Goal: Task Accomplishment & Management: Use online tool/utility

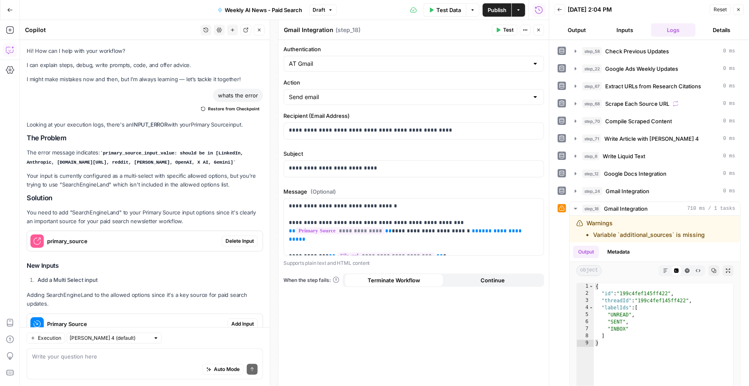
scroll to position [2235, 0]
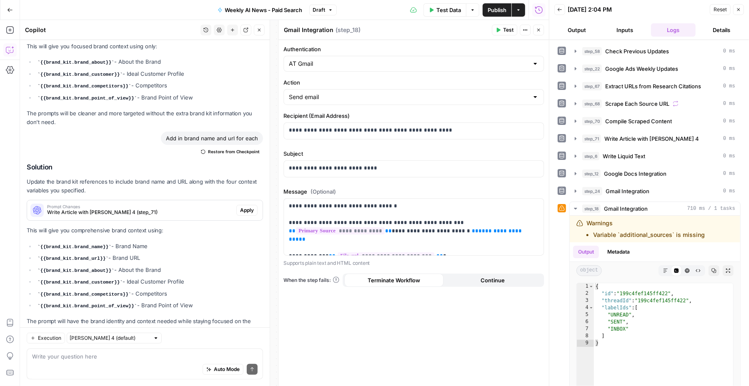
click at [540, 30] on span "Close" at bounding box center [540, 30] width 0 height 0
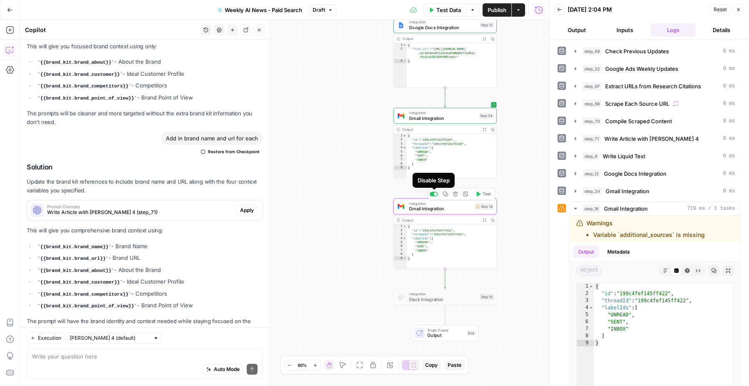
click at [434, 195] on div at bounding box center [435, 193] width 3 height 3
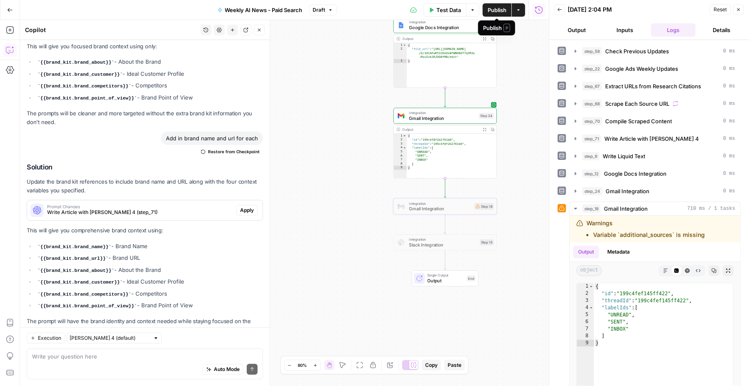
click at [493, 7] on span "Publish" at bounding box center [496, 10] width 19 height 8
click at [7, 10] on icon "button" at bounding box center [10, 10] width 6 height 6
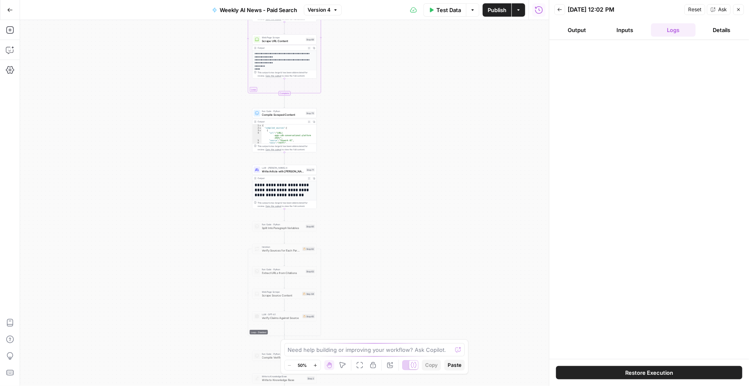
click at [10, 3] on button "Go Back" at bounding box center [9, 9] width 15 height 15
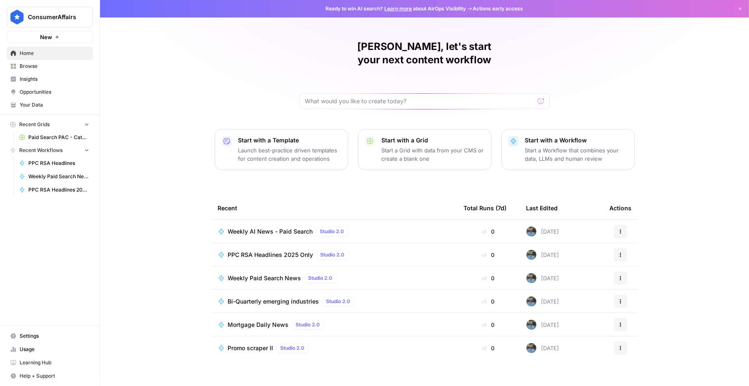
click at [262, 274] on span "Weekly Paid Search News" at bounding box center [264, 278] width 73 height 8
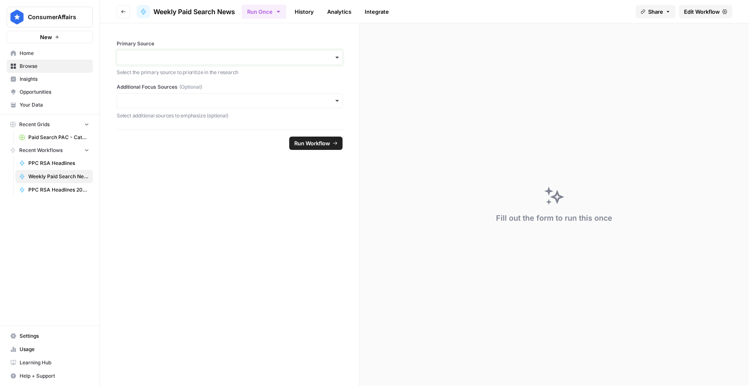
click at [253, 53] on input "Primary Source" at bounding box center [229, 57] width 215 height 8
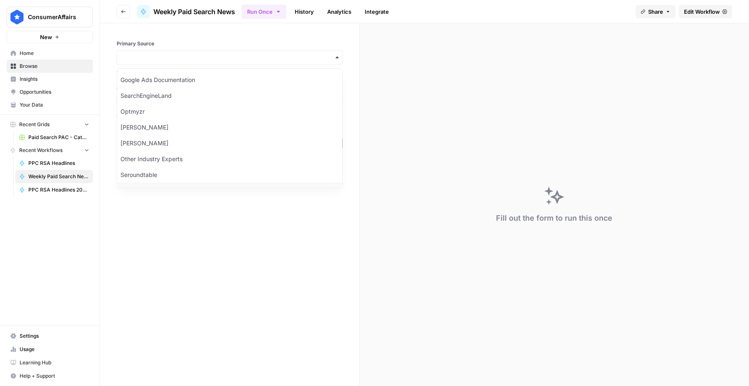
scroll to position [8, 0]
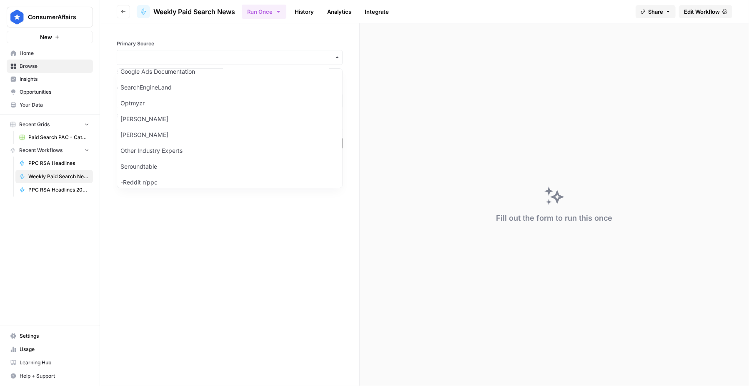
click at [216, 318] on form "Primary Source Select the primary source to prioritize in the research Addition…" at bounding box center [230, 204] width 260 height 363
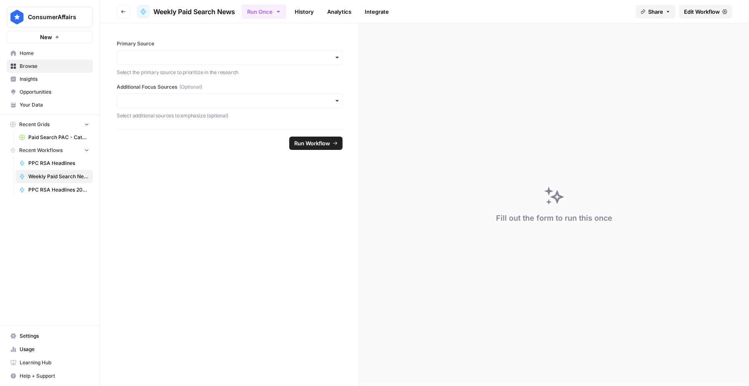
click at [692, 7] on span "Edit Workflow" at bounding box center [702, 11] width 36 height 8
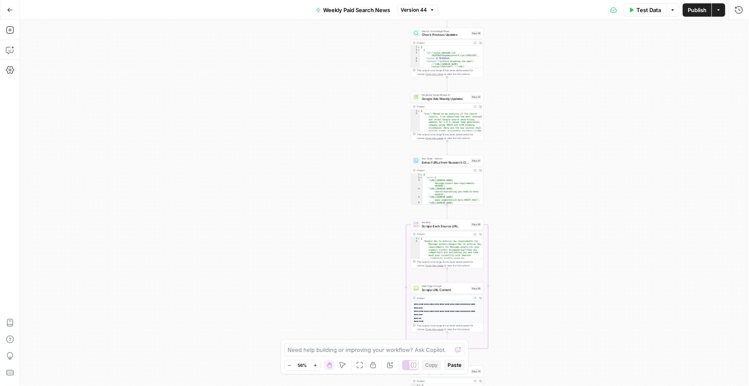
click at [11, 11] on icon "button" at bounding box center [10, 10] width 6 height 6
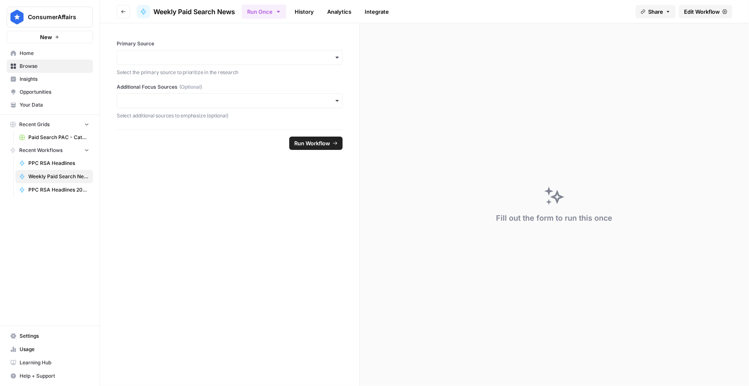
click at [122, 10] on icon "button" at bounding box center [123, 11] width 5 height 5
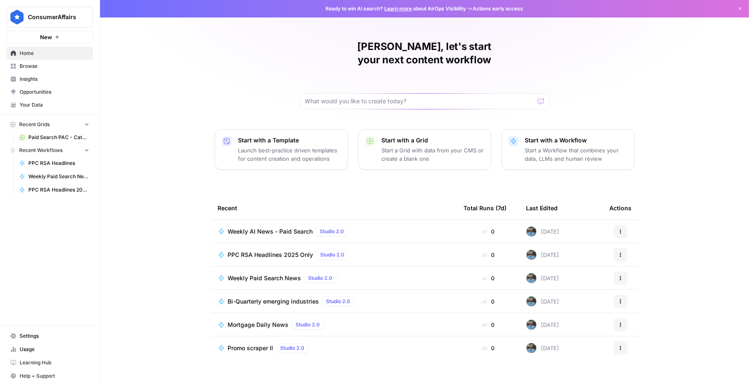
click at [270, 227] on span "Weekly AI News - Paid Search" at bounding box center [270, 231] width 85 height 8
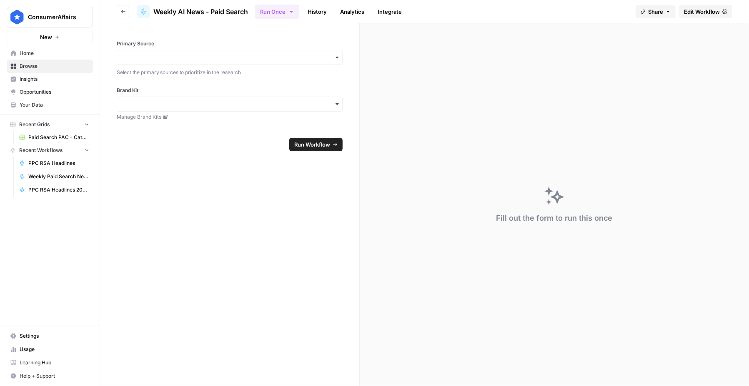
click at [712, 11] on span "Edit Workflow" at bounding box center [702, 11] width 36 height 8
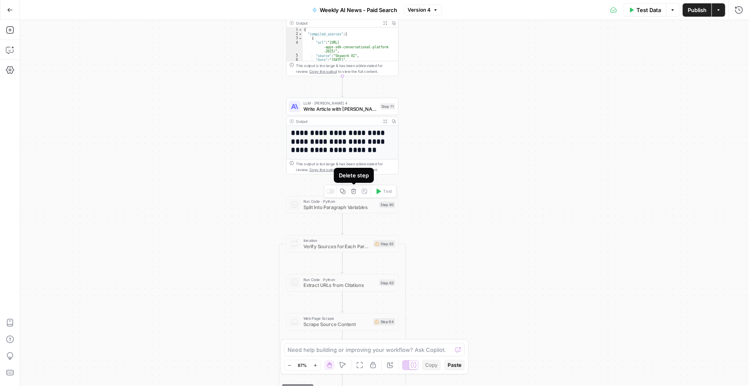
click at [356, 191] on icon "button" at bounding box center [354, 192] width 6 height 6
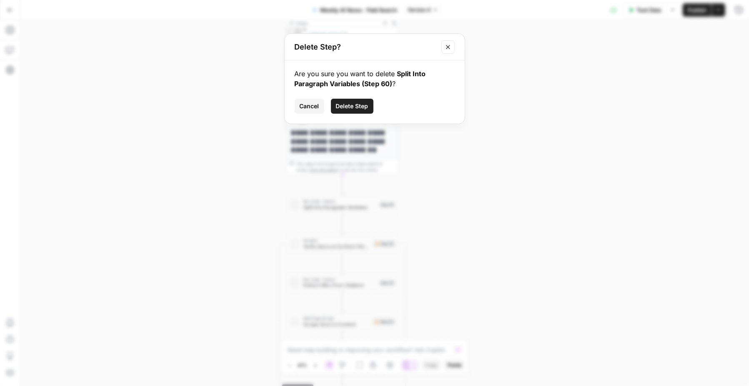
click at [349, 106] on span "Delete Step" at bounding box center [352, 106] width 32 height 8
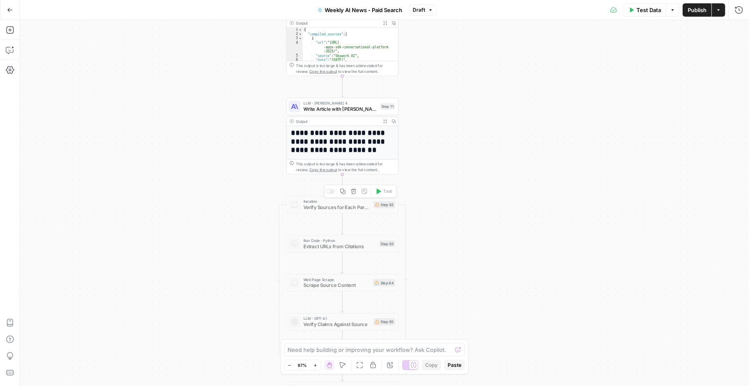
click at [355, 192] on icon "button" at bounding box center [353, 191] width 5 height 5
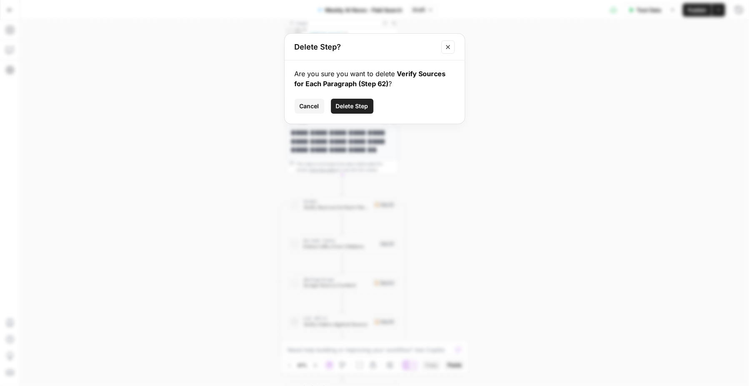
click at [349, 109] on span "Delete Step" at bounding box center [352, 106] width 32 height 8
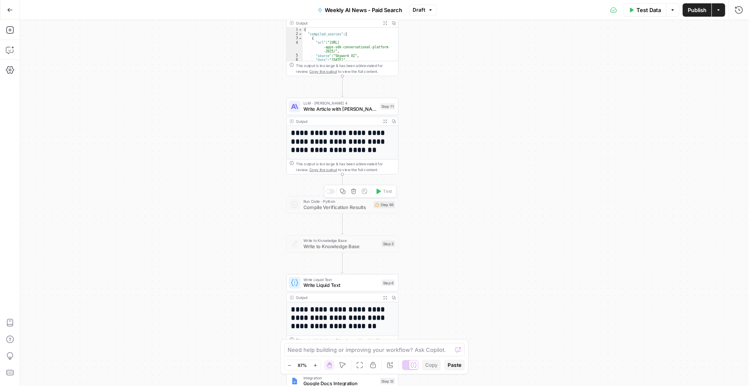
click at [355, 192] on icon "button" at bounding box center [354, 192] width 6 height 6
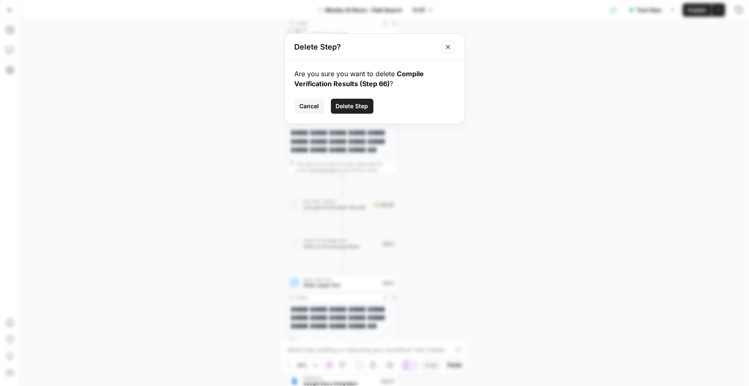
click at [357, 100] on button "Delete Step" at bounding box center [352, 106] width 42 height 15
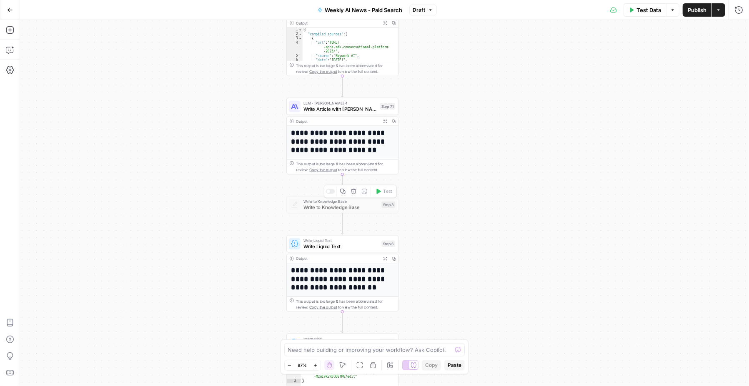
click at [330, 191] on div at bounding box center [328, 192] width 4 height 4
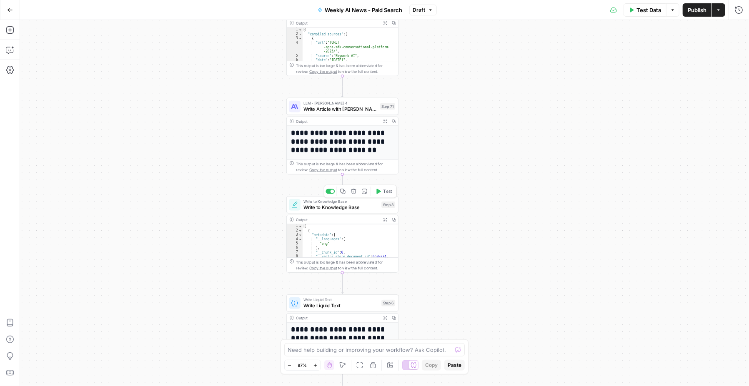
click at [327, 208] on span "Write to Knowledge Base" at bounding box center [340, 207] width 75 height 7
type input "Paid Search Updates"
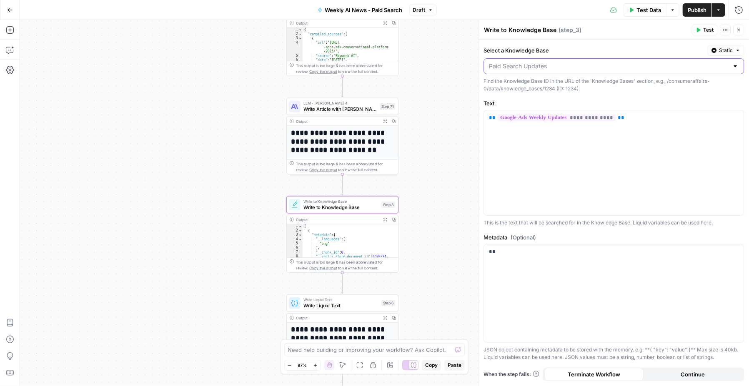
click at [583, 65] on input "Select a Knowledge Base" at bounding box center [609, 66] width 240 height 8
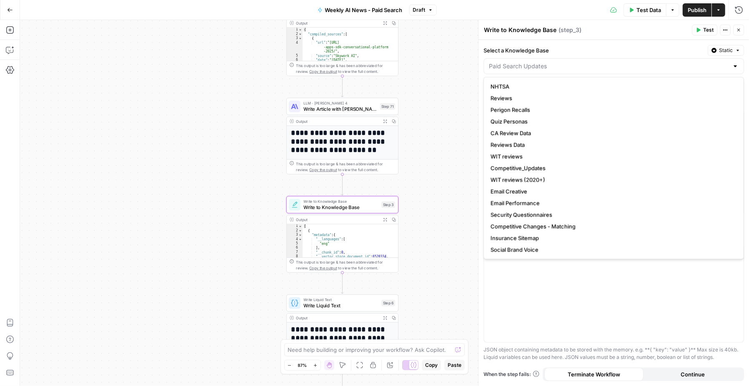
type input "Paid Search Updates"
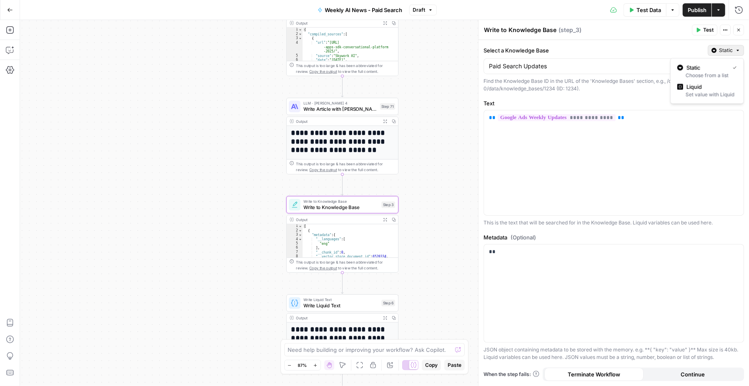
click at [722, 48] on span "Static" at bounding box center [726, 50] width 14 height 7
click at [616, 64] on input "Select a Knowledge Base" at bounding box center [609, 66] width 240 height 8
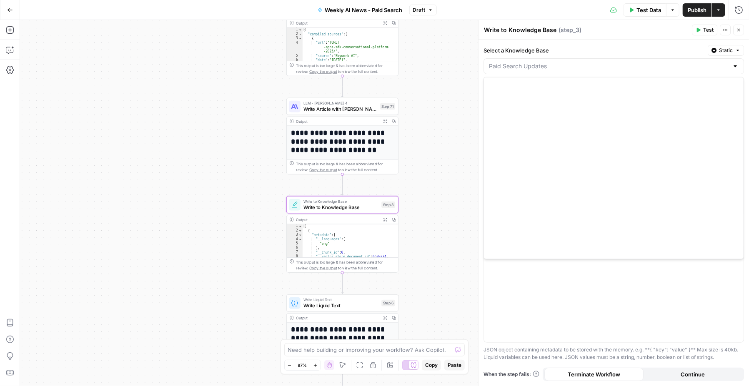
scroll to position [373, 0]
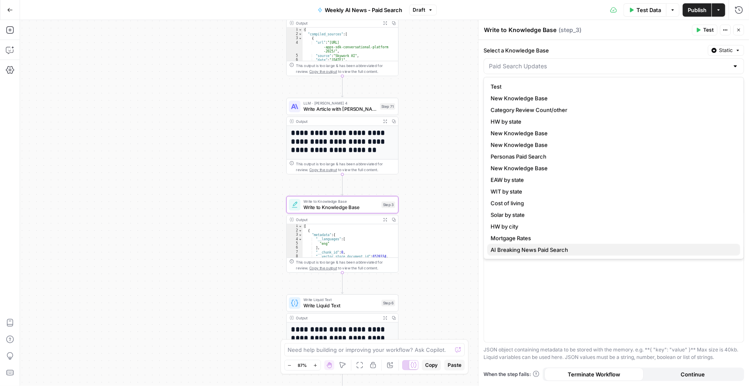
click at [526, 246] on span "AI Breaking News Paid Search" at bounding box center [611, 250] width 243 height 8
type input "AI Breaking News Paid Search"
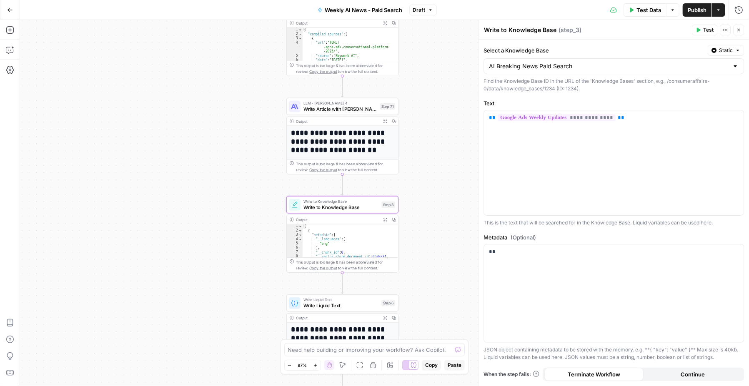
click at [723, 54] on button "Static" at bounding box center [725, 50] width 36 height 11
click at [688, 88] on span "Liquid" at bounding box center [709, 86] width 47 height 8
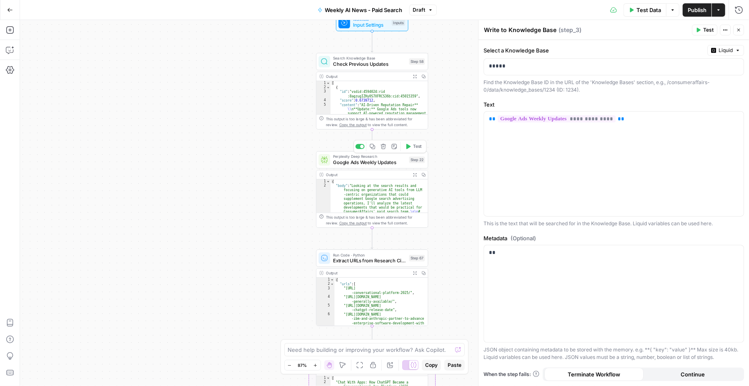
click at [342, 157] on span "Perplexity Deep Research" at bounding box center [369, 157] width 73 height 6
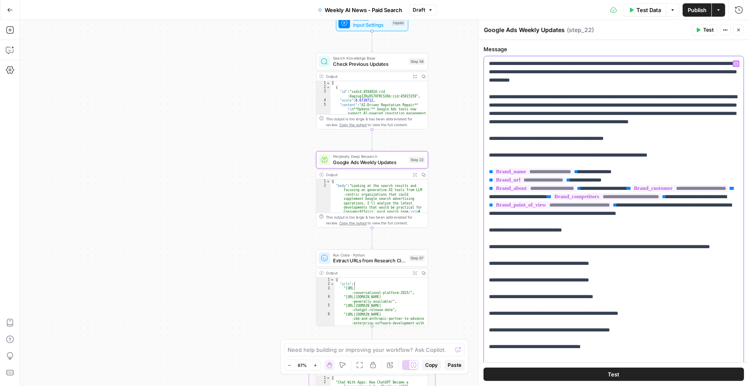
drag, startPoint x: 489, startPoint y: 161, endPoint x: 710, endPoint y: 232, distance: 231.7
copy p "**********"
drag, startPoint x: 488, startPoint y: 147, endPoint x: 716, endPoint y: 229, distance: 241.7
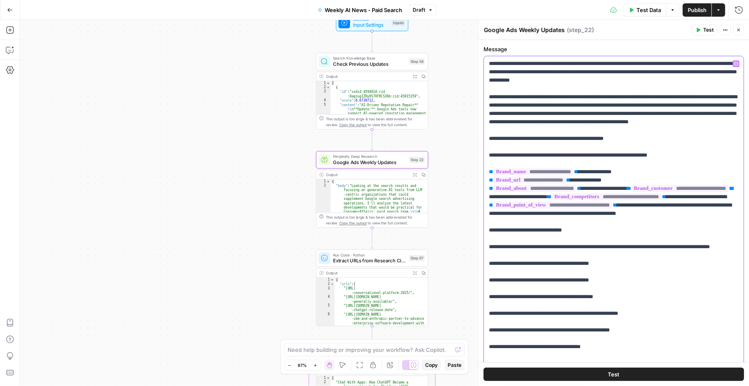
copy p "**********"
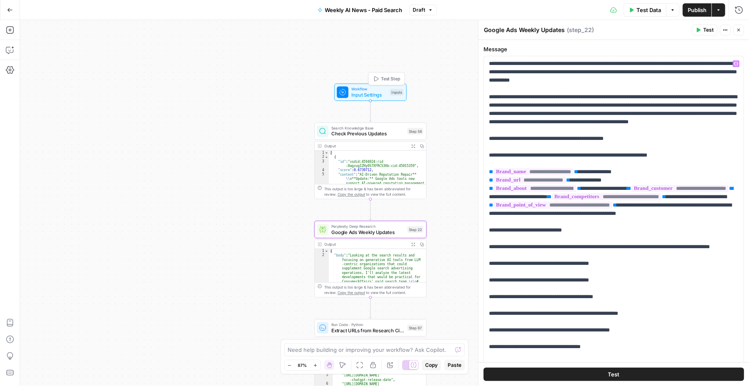
click at [350, 92] on div "Workflow Input Settings Inputs Test Step" at bounding box center [370, 92] width 67 height 12
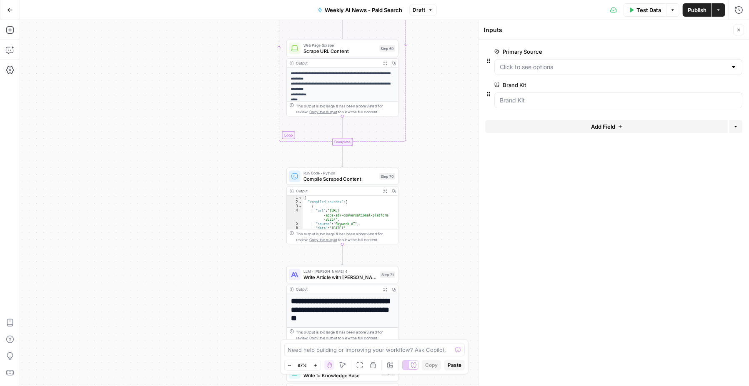
click at [328, 275] on span "Write Article with [PERSON_NAME] 4" at bounding box center [340, 277] width 74 height 7
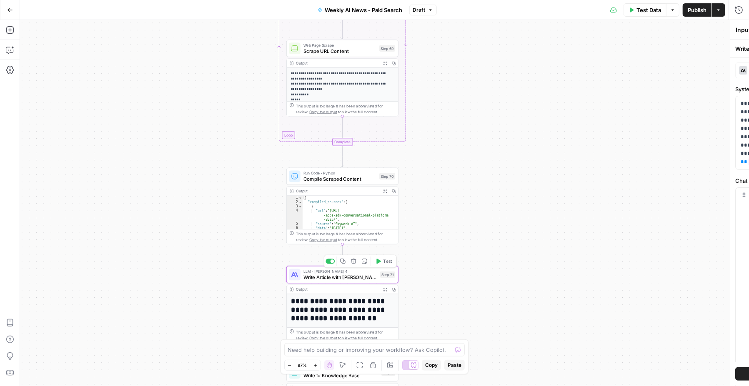
type textarea "Write Article with [PERSON_NAME] 4"
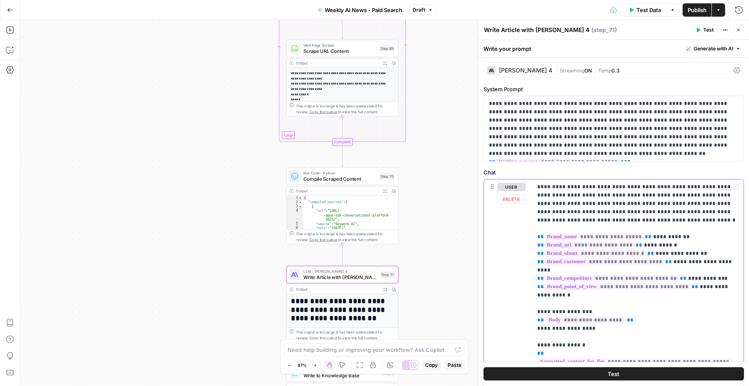
click at [533, 284] on div "**********" at bounding box center [637, 350] width 211 height 340
drag, startPoint x: 562, startPoint y: 295, endPoint x: 505, endPoint y: 233, distance: 84.3
click at [505, 233] on div "**********" at bounding box center [614, 359] width 260 height 359
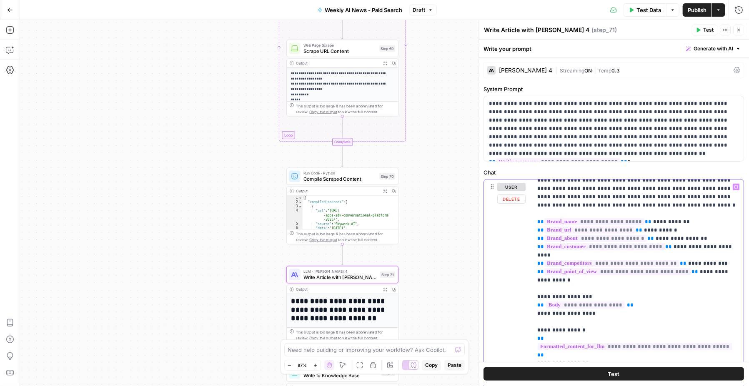
scroll to position [0, 0]
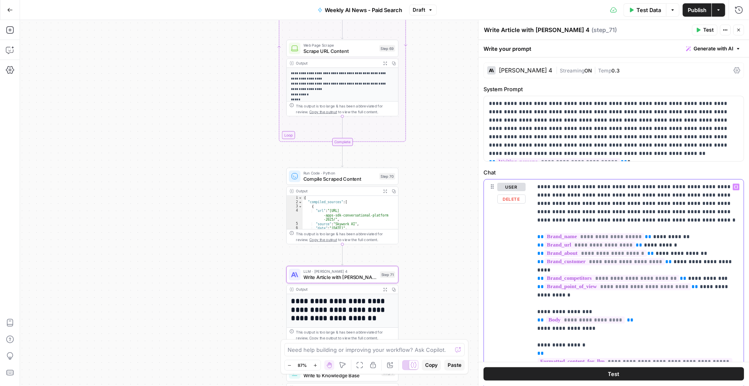
drag, startPoint x: 565, startPoint y: 292, endPoint x: 526, endPoint y: 232, distance: 72.3
click at [526, 232] on div "**********" at bounding box center [614, 359] width 260 height 359
copy p "**********"
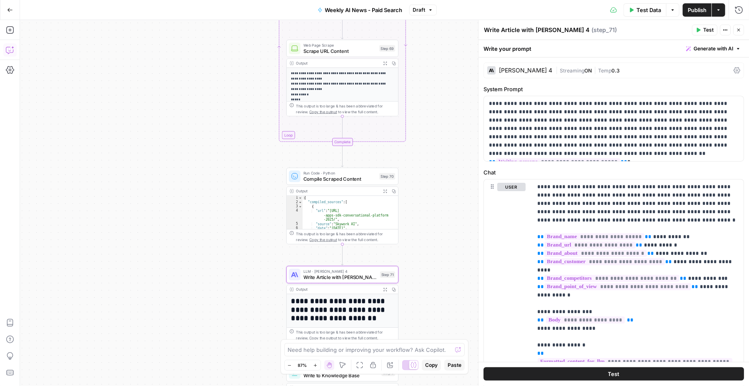
click at [10, 49] on icon "button" at bounding box center [10, 50] width 8 height 8
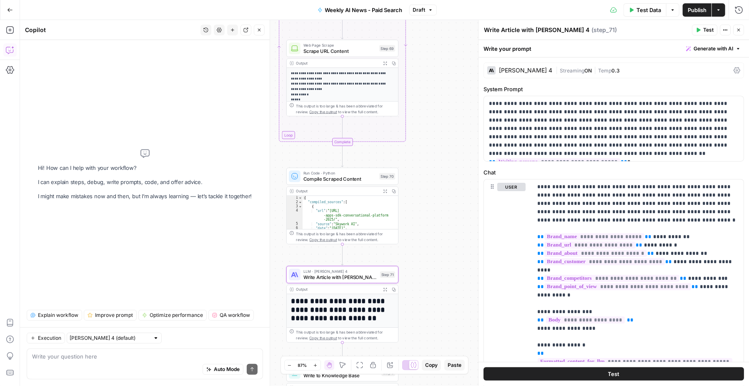
click at [72, 366] on div "Auto Mode Send" at bounding box center [144, 370] width 225 height 18
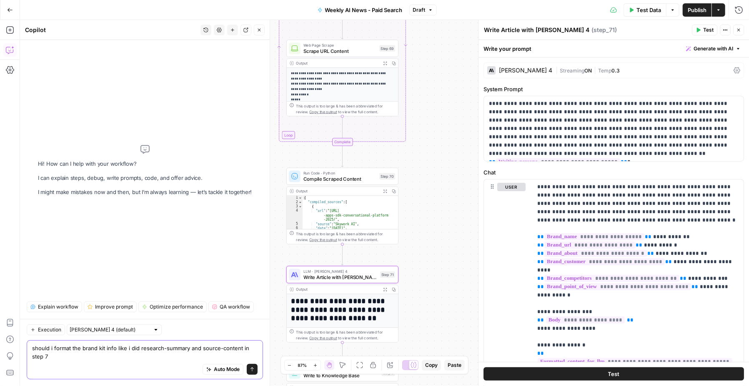
type textarea "should i format the brand kit info like i did research-summary and source-conte…"
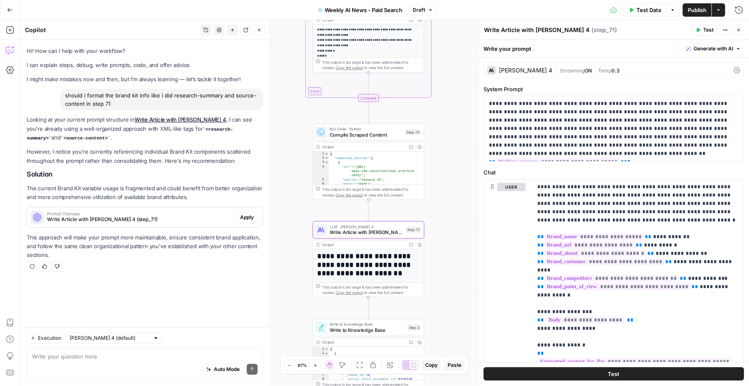
click at [151, 218] on span "Write Article with Claude Sonnet 4 (step_71)" at bounding box center [140, 219] width 186 height 7
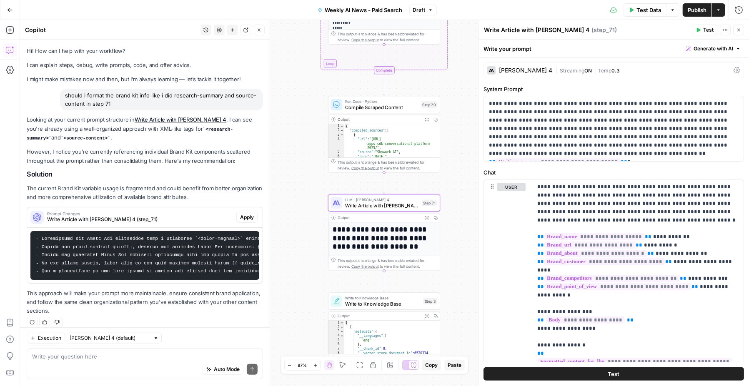
click at [248, 214] on span "Apply" at bounding box center [247, 217] width 14 height 7
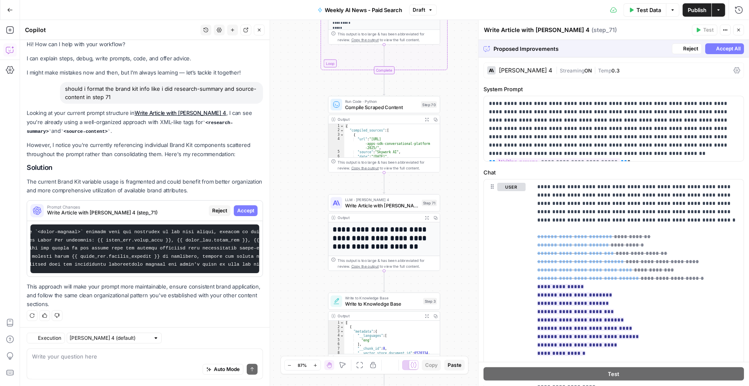
scroll to position [7, 0]
click at [644, 150] on p "**********" at bounding box center [614, 129] width 250 height 58
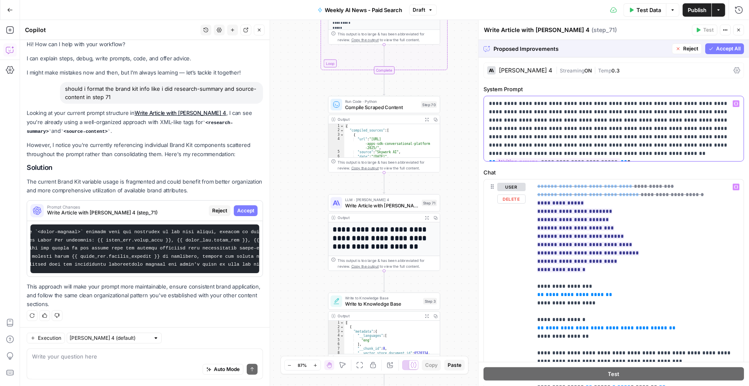
scroll to position [0, 0]
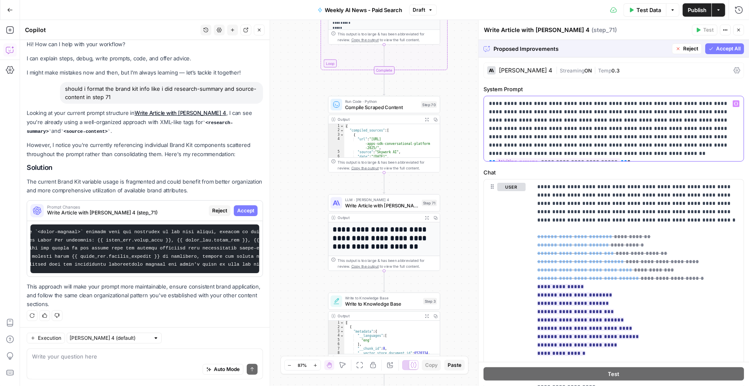
drag, startPoint x: 623, startPoint y: 155, endPoint x: 556, endPoint y: 142, distance: 68.7
click at [556, 142] on p "**********" at bounding box center [614, 129] width 250 height 58
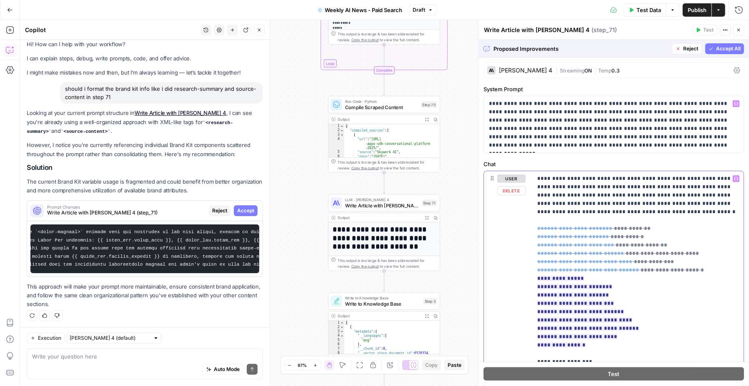
drag, startPoint x: 615, startPoint y: 338, endPoint x: 517, endPoint y: 339, distance: 98.3
click at [517, 339] on div "**********" at bounding box center [614, 350] width 260 height 359
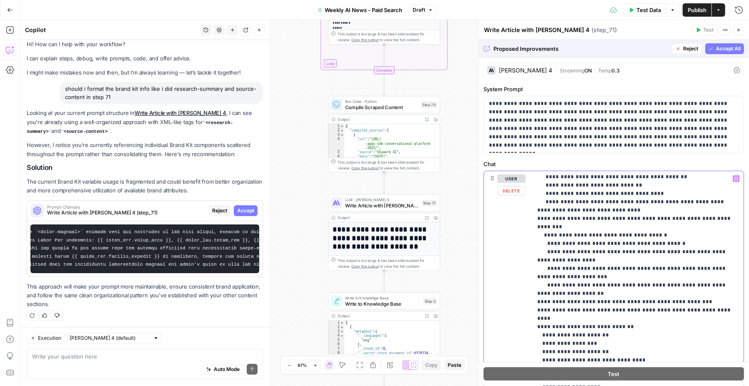
scroll to position [500, 0]
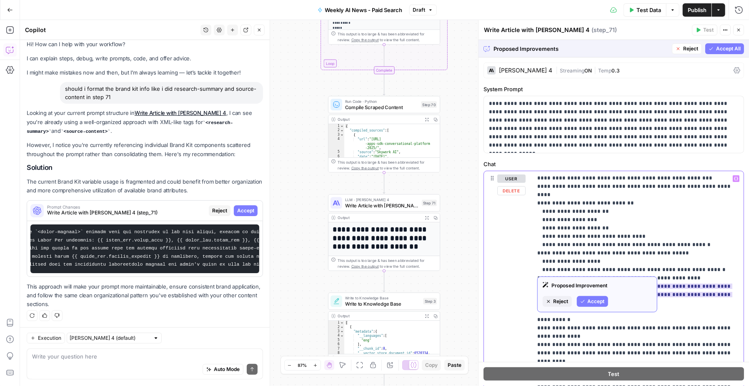
drag, startPoint x: 619, startPoint y: 259, endPoint x: 594, endPoint y: 259, distance: 25.0
click at [594, 284] on ins "**********" at bounding box center [634, 295] width 195 height 22
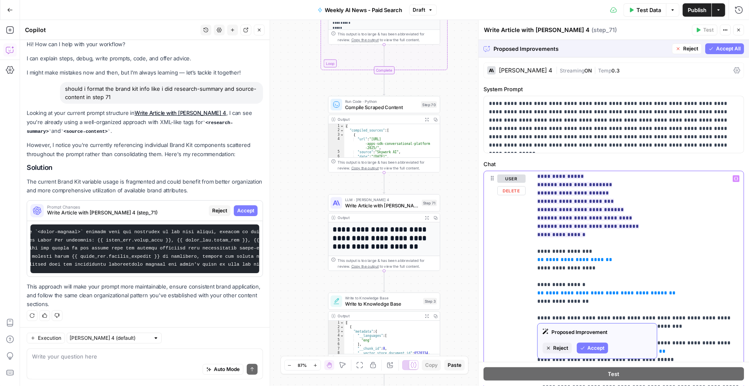
scroll to position [0, 0]
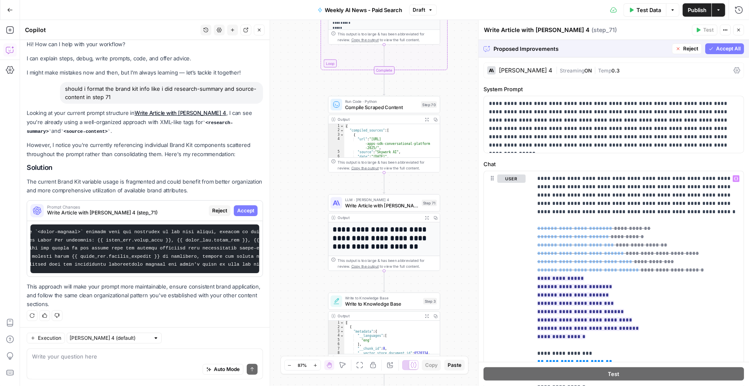
click at [722, 50] on span "Accept All" at bounding box center [728, 48] width 25 height 7
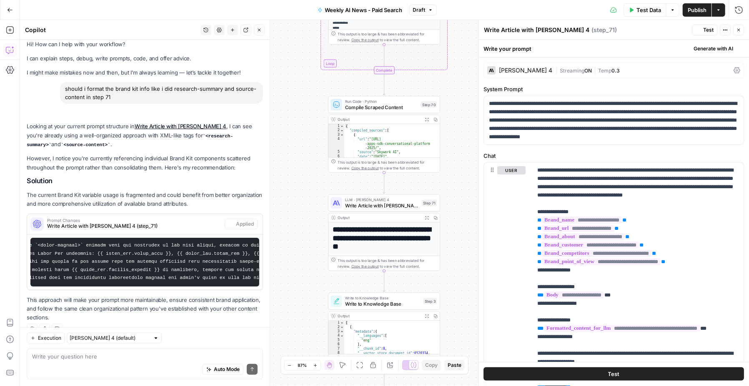
scroll to position [20, 0]
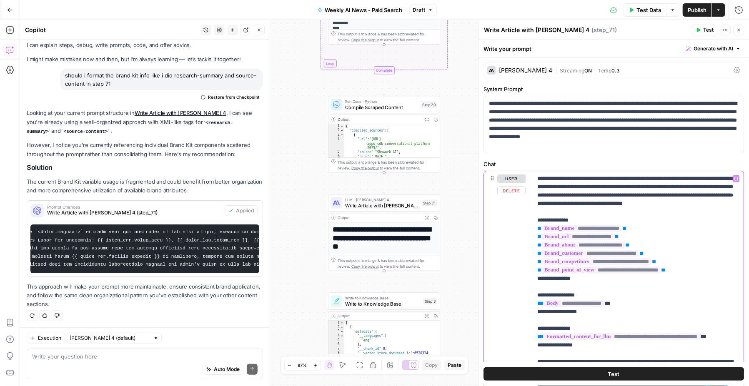
drag, startPoint x: 532, startPoint y: 223, endPoint x: 622, endPoint y: 290, distance: 113.1
click at [622, 290] on div "**********" at bounding box center [637, 341] width 211 height 340
copy p "**********"
drag, startPoint x: 593, startPoint y: 291, endPoint x: 516, endPoint y: 224, distance: 102.2
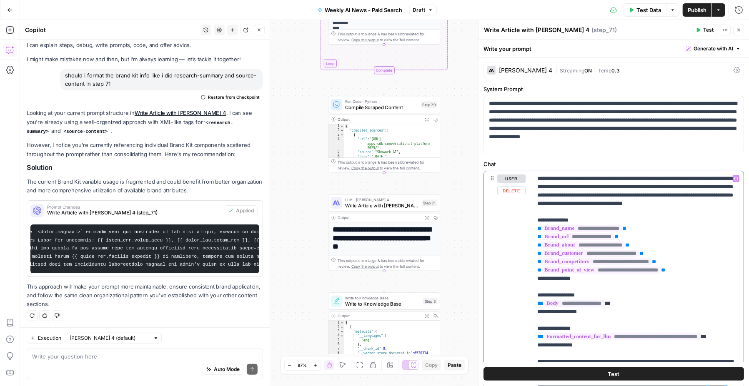
click at [516, 224] on div "**********" at bounding box center [614, 350] width 260 height 359
copy p "**********"
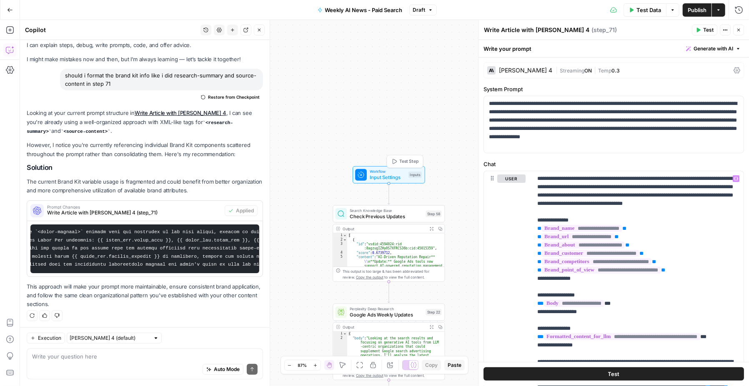
click at [376, 174] on span "Input Settings" at bounding box center [388, 177] width 36 height 7
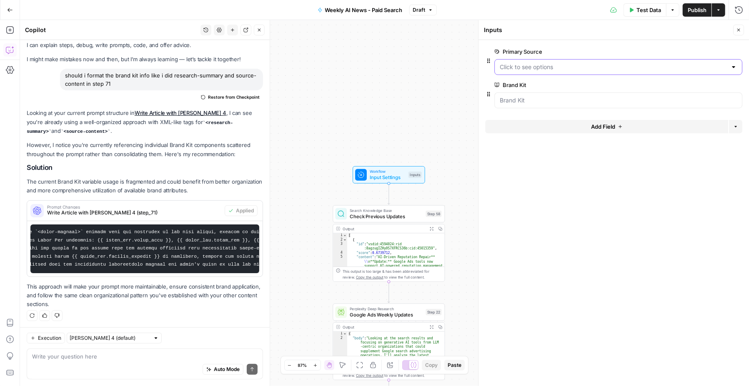
click at [565, 70] on Source "Primary Source" at bounding box center [612, 67] width 227 height 8
click at [709, 49] on span "edit field" at bounding box center [711, 51] width 18 height 7
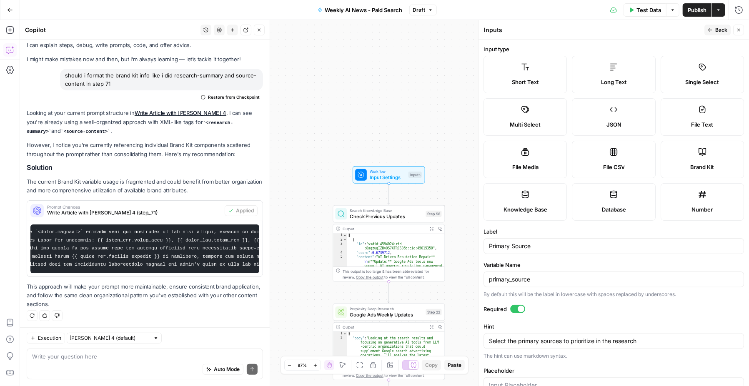
scroll to position [110, 0]
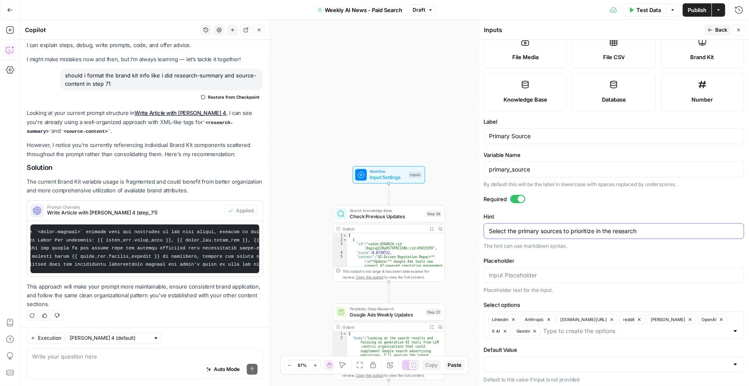
click at [525, 230] on textarea "Select the primary sources to prioritize in the research" at bounding box center [614, 231] width 250 height 8
click at [519, 272] on input "Placeholder" at bounding box center [614, 275] width 250 height 8
drag, startPoint x: 582, startPoint y: 332, endPoint x: 473, endPoint y: 282, distance: 119.7
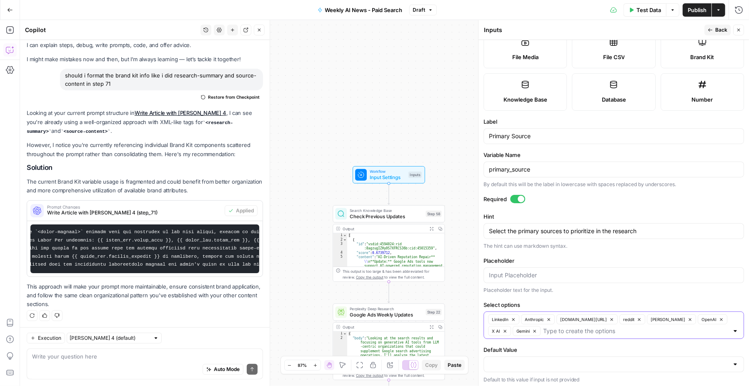
click at [473, 283] on body "ConsumerAffairs New Home Browse Insights Opportunities Your Data Recent Grids P…" at bounding box center [374, 193] width 749 height 386
drag, startPoint x: 578, startPoint y: 338, endPoint x: 544, endPoint y: 342, distance: 34.4
click at [544, 342] on form "Input type Short Text Long Text Single Select Multi Select JSON File Text File …" at bounding box center [613, 213] width 270 height 346
click at [632, 9] on icon "button" at bounding box center [631, 9] width 5 height 5
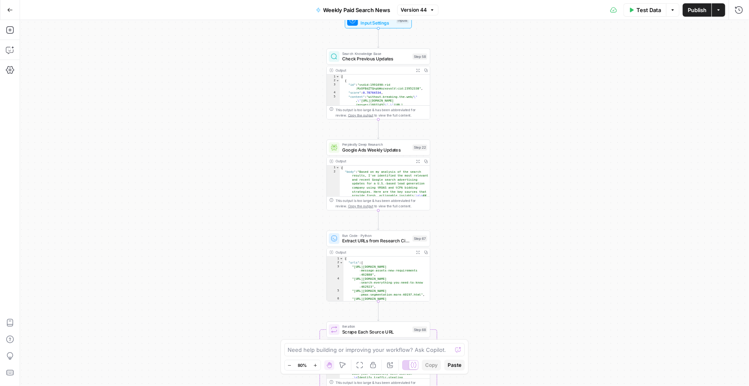
drag, startPoint x: 295, startPoint y: 126, endPoint x: 226, endPoint y: 236, distance: 129.3
click at [226, 237] on div "Workflow Input Settings Inputs Search Knowledge Base Check Previous Updates Ste…" at bounding box center [384, 203] width 729 height 366
click at [362, 147] on span "Google Ads Weekly Updates" at bounding box center [375, 149] width 67 height 7
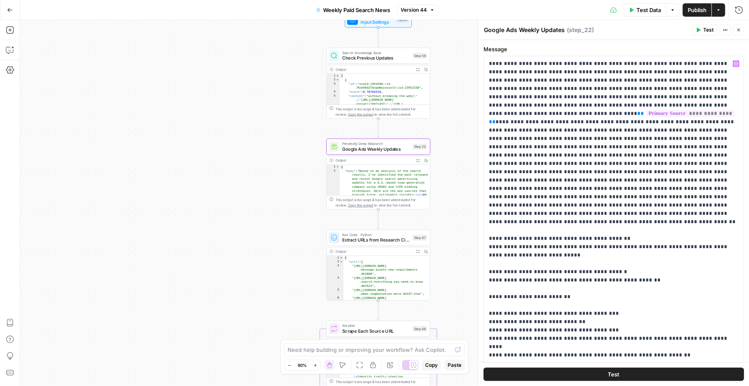
scroll to position [40, 0]
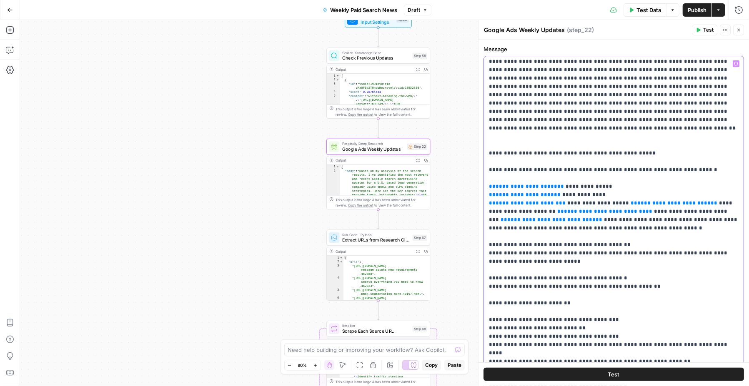
scroll to position [95, 0]
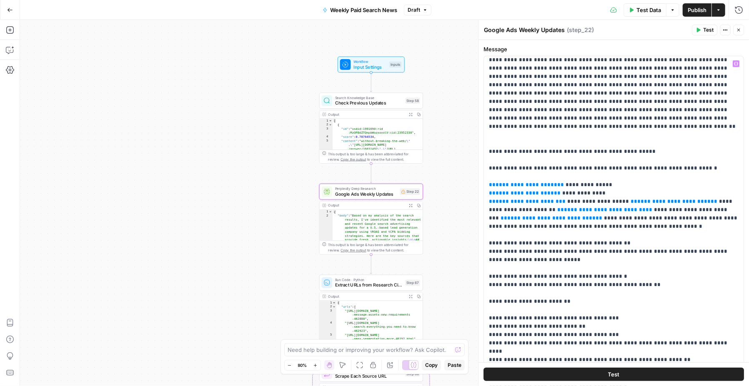
click at [358, 66] on span "Input Settings" at bounding box center [369, 67] width 33 height 7
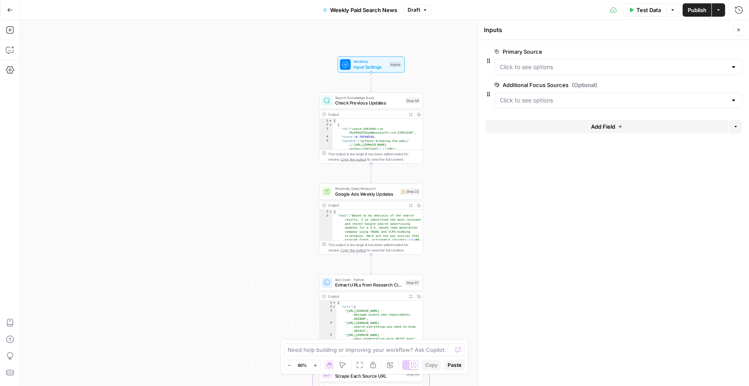
click at [739, 86] on icon "button" at bounding box center [737, 85] width 5 height 5
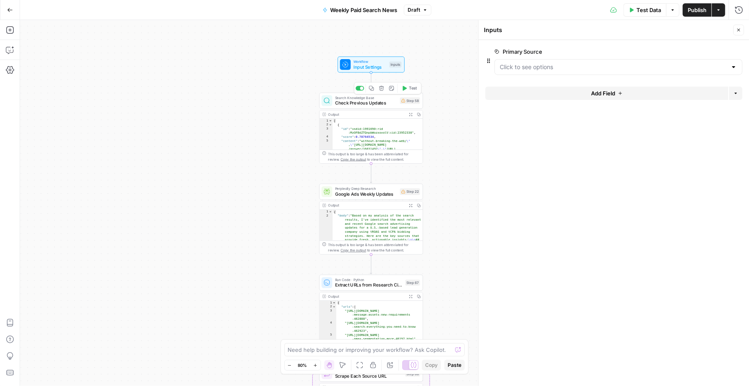
click at [374, 105] on span "Check Previous Updates" at bounding box center [366, 103] width 62 height 7
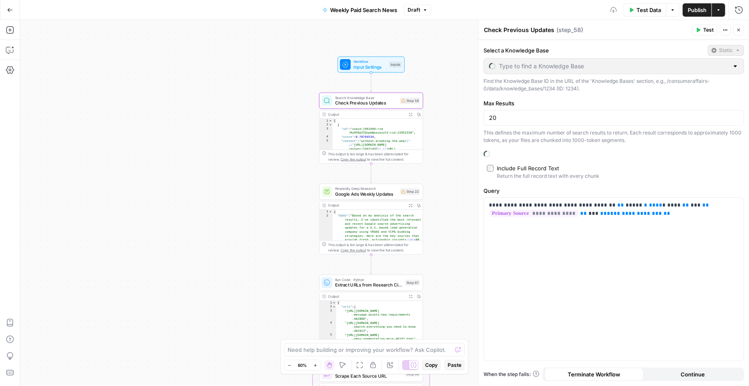
type input "Paid Search Updates"
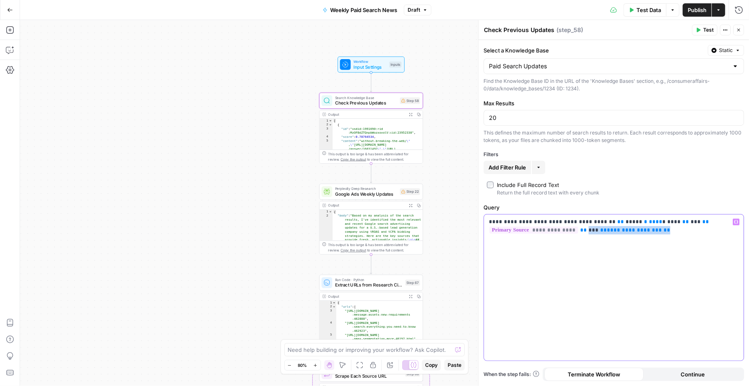
drag, startPoint x: 660, startPoint y: 229, endPoint x: 585, endPoint y: 229, distance: 74.6
click at [585, 229] on p "**********" at bounding box center [614, 226] width 250 height 17
click at [370, 66] on span "Input Settings" at bounding box center [369, 67] width 33 height 7
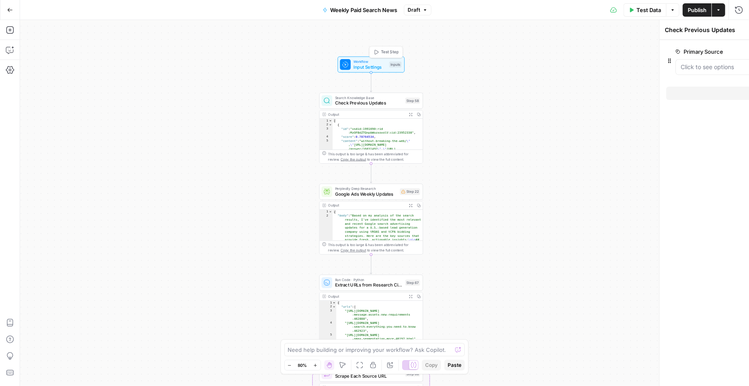
type textarea "Inputs"
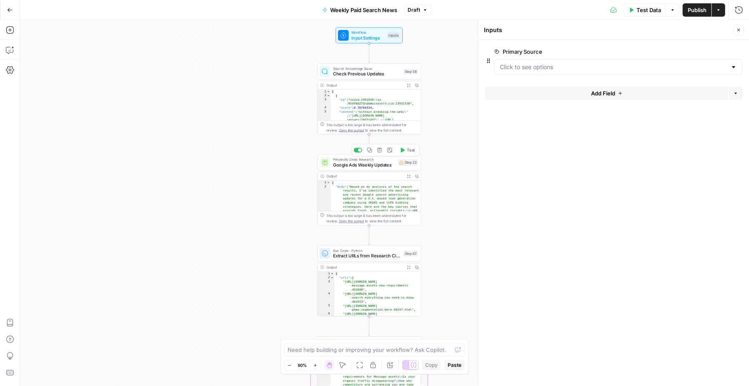
click at [382, 158] on span "Perplexity Deep Research" at bounding box center [364, 159] width 62 height 5
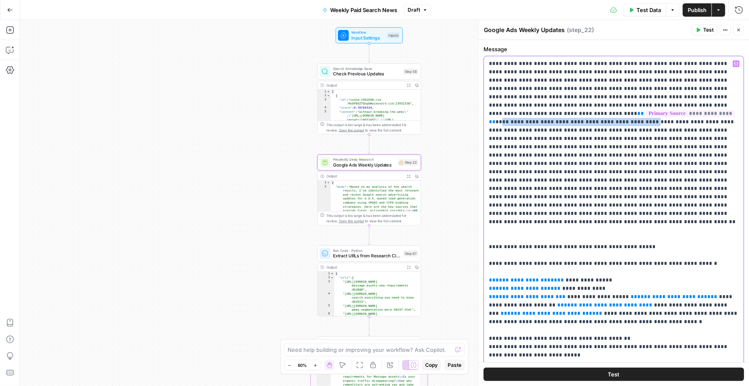
drag, startPoint x: 624, startPoint y: 114, endPoint x: 486, endPoint y: 113, distance: 137.5
click at [486, 113] on div "**********" at bounding box center [614, 226] width 260 height 340
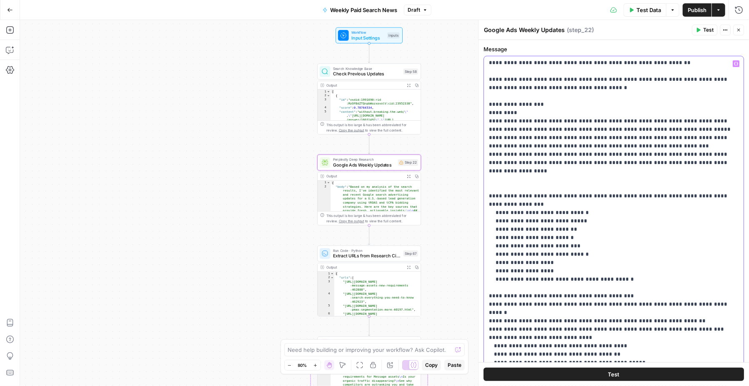
scroll to position [393, 0]
click at [605, 215] on p "**********" at bounding box center [614, 324] width 250 height 1316
type input "additional"
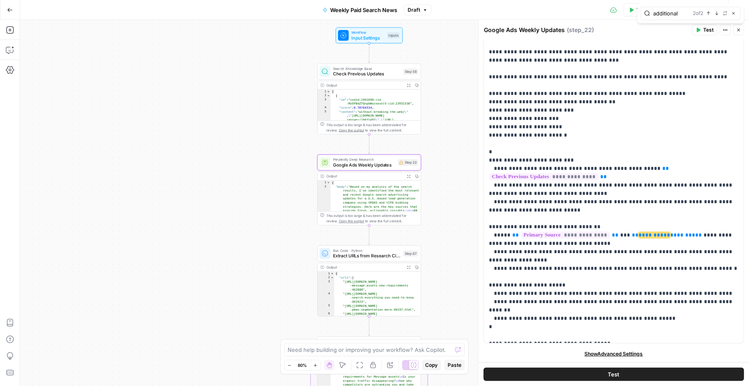
scroll to position [984, 0]
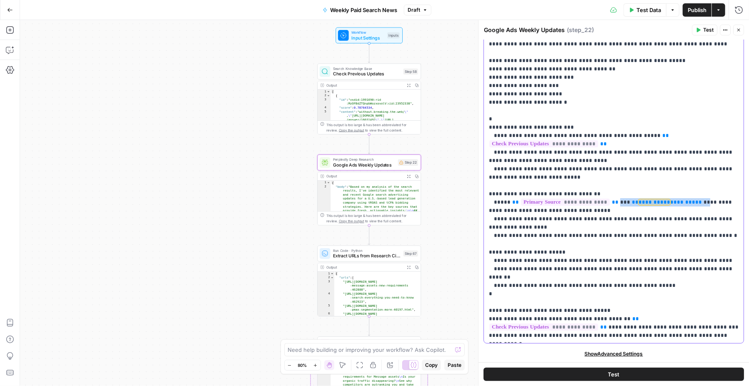
drag, startPoint x: 687, startPoint y: 128, endPoint x: 612, endPoint y: 128, distance: 74.2
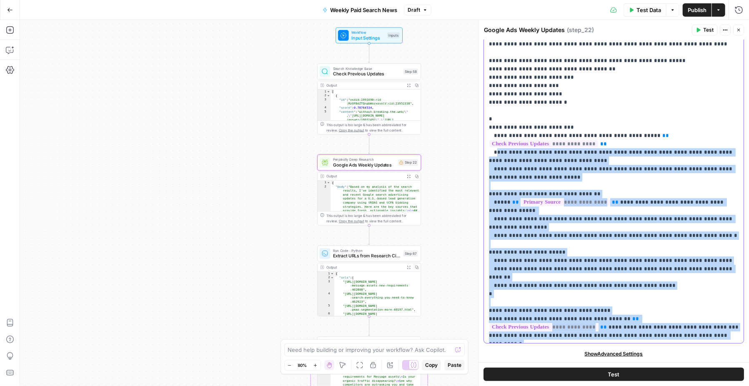
drag, startPoint x: 497, startPoint y: 339, endPoint x: 494, endPoint y: 77, distance: 262.0
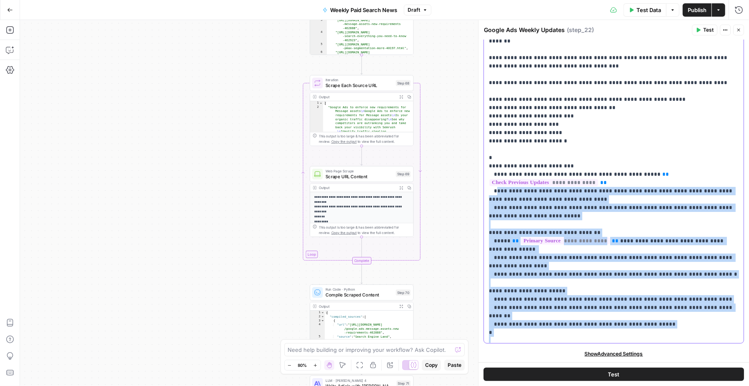
scroll to position [945, 0]
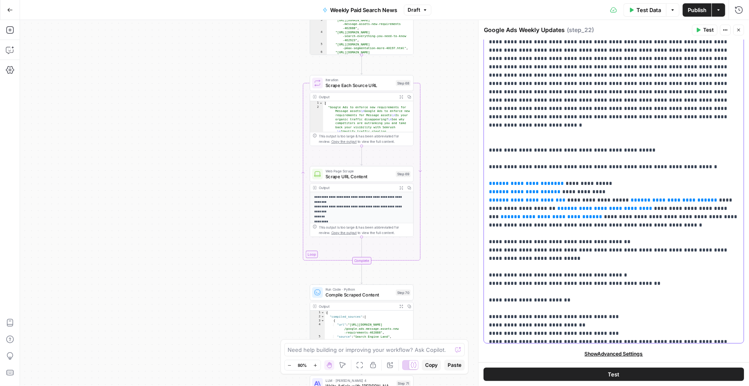
scroll to position [0, 0]
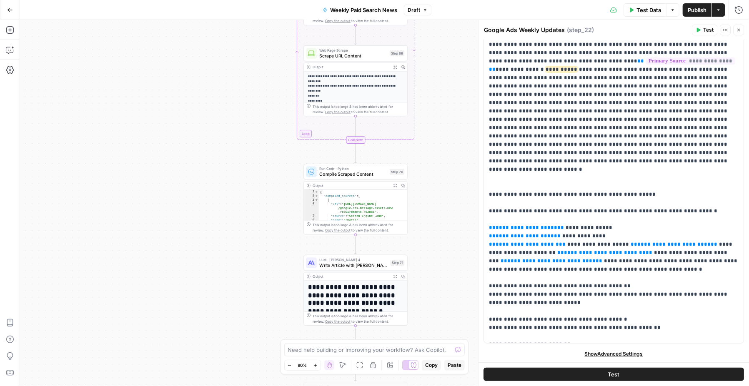
click at [334, 262] on span "Write Article with [PERSON_NAME] 4" at bounding box center [353, 265] width 68 height 7
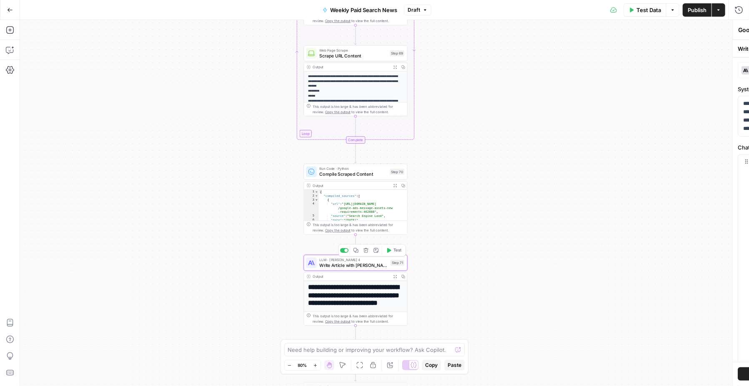
type textarea "Write Article with [PERSON_NAME] 4"
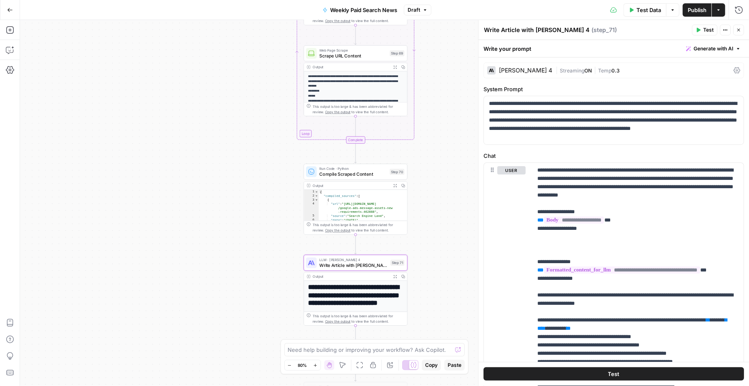
click at [356, 263] on span "Write Article with [PERSON_NAME] 4" at bounding box center [353, 265] width 68 height 7
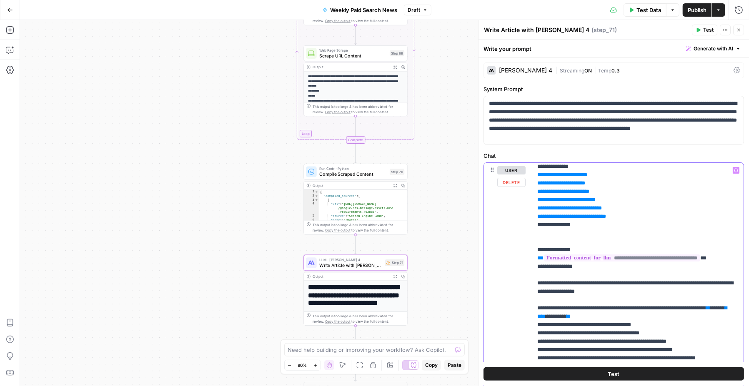
scroll to position [88, 0]
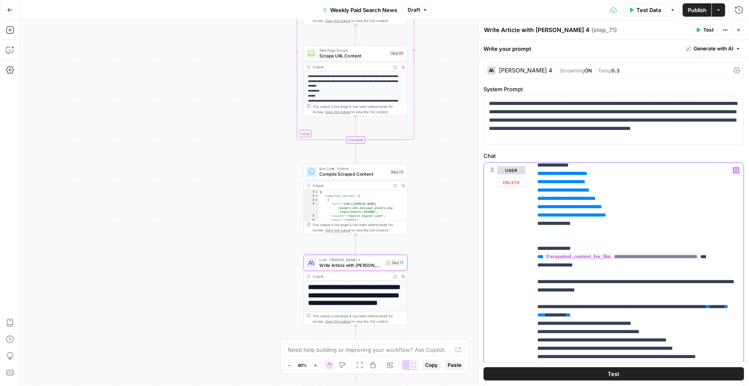
click at [574, 193] on span "**********" at bounding box center [563, 189] width 44 height 5
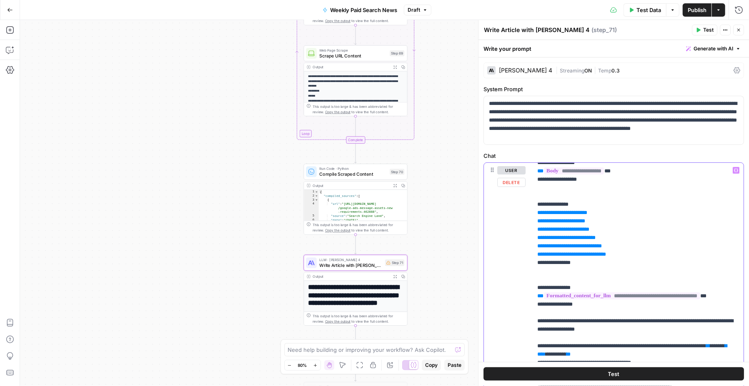
scroll to position [47, 0]
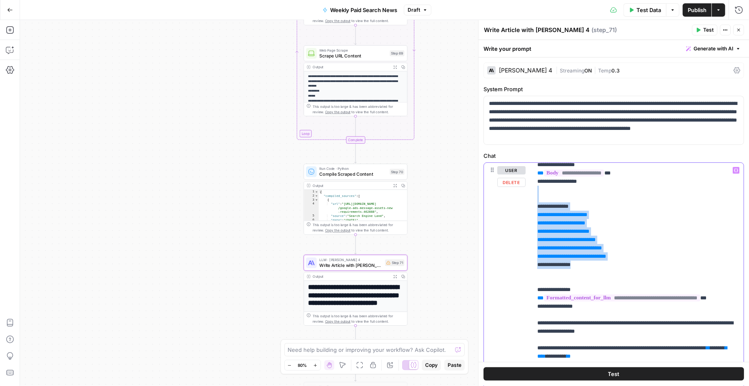
drag, startPoint x: 596, startPoint y: 271, endPoint x: 510, endPoint y: 207, distance: 106.9
click at [510, 207] on div "**********" at bounding box center [614, 342] width 260 height 359
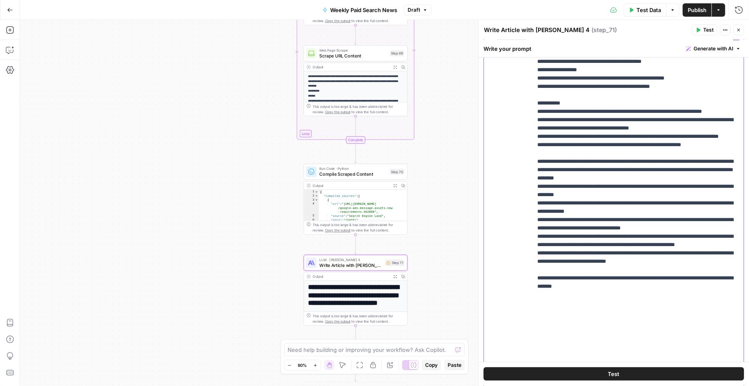
scroll to position [0, 0]
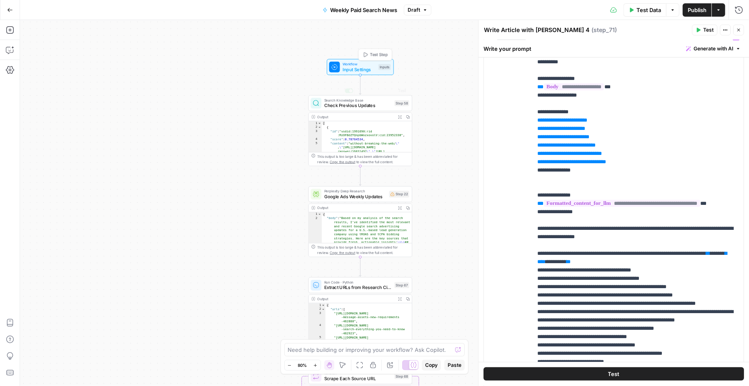
click at [357, 64] on span "Workflow" at bounding box center [358, 63] width 33 height 5
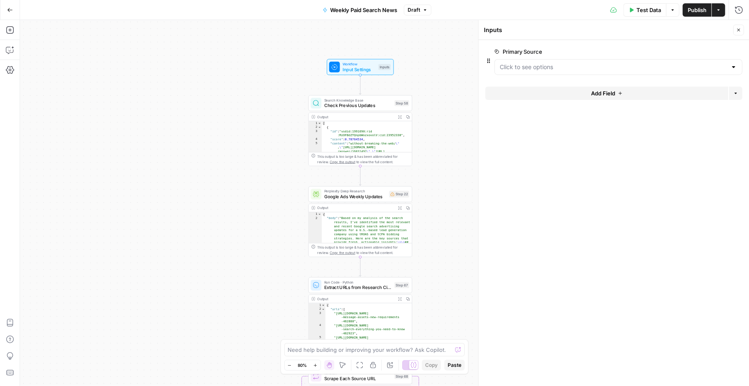
click at [588, 71] on div at bounding box center [618, 67] width 248 height 16
click at [578, 263] on form "Primary Source edit field Delete group Add Field Options" at bounding box center [613, 213] width 270 height 346
click at [703, 53] on span "edit field" at bounding box center [711, 51] width 18 height 7
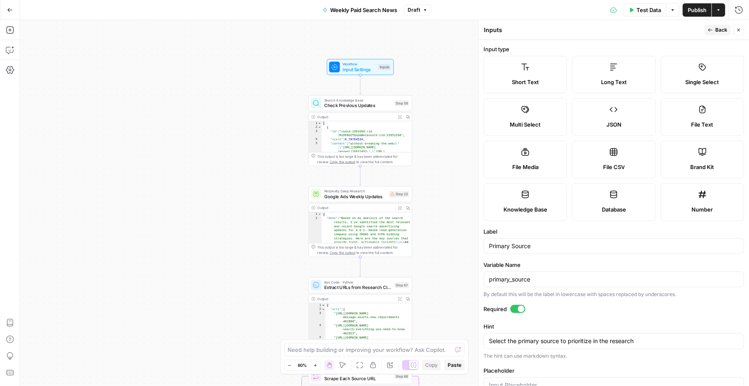
click at [514, 120] on span "Multi Select" at bounding box center [524, 124] width 31 height 8
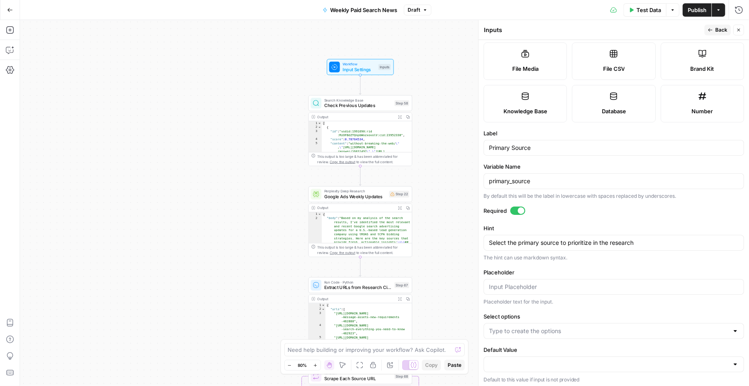
click at [507, 357] on div at bounding box center [613, 365] width 260 height 16
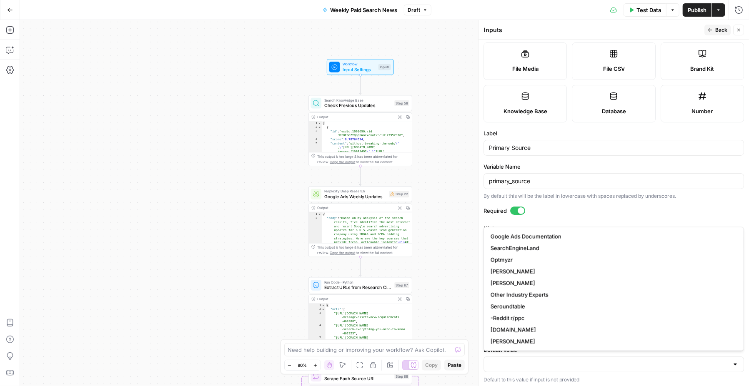
click at [564, 127] on form "Input type Short Text Long Text Single Select Multi Select JSON File Text File …" at bounding box center [613, 213] width 270 height 346
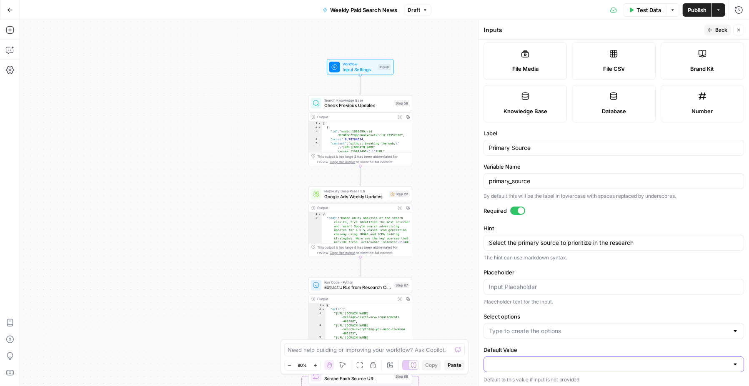
click at [533, 363] on input "Default Value" at bounding box center [609, 364] width 240 height 8
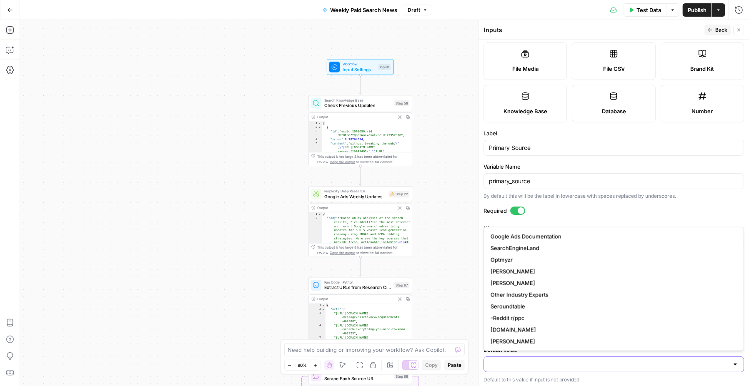
click at [529, 366] on input "Default Value" at bounding box center [609, 364] width 240 height 8
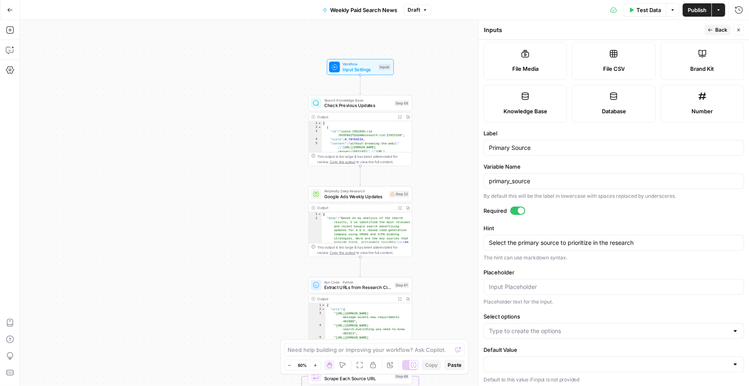
click at [581, 129] on label "Label" at bounding box center [613, 133] width 260 height 8
click at [581, 144] on input "Primary Source" at bounding box center [614, 148] width 250 height 8
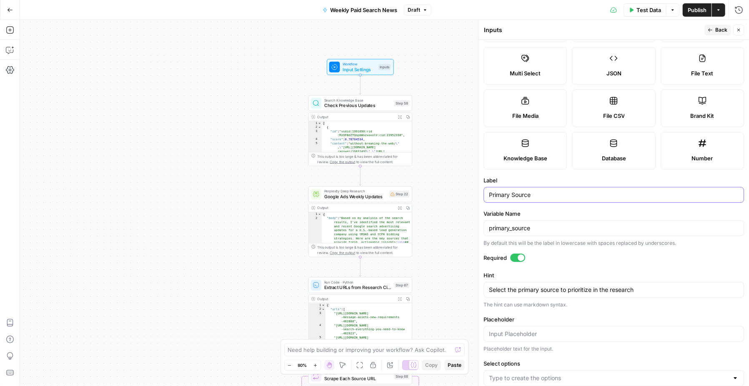
scroll to position [0, 0]
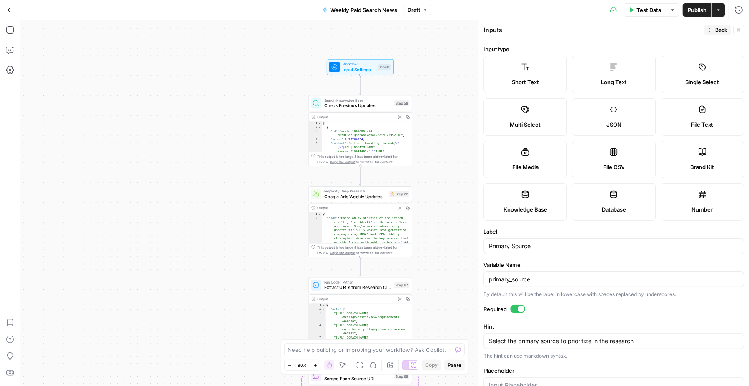
click at [534, 117] on label "Multi Select" at bounding box center [524, 116] width 83 height 37
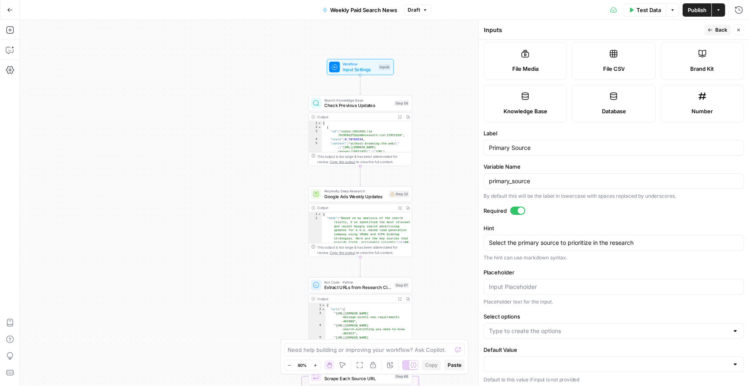
click at [552, 337] on form "Input type Short Text Long Text Single Select Multi Select JSON File Text File …" at bounding box center [613, 213] width 270 height 346
click at [553, 327] on input "Select options" at bounding box center [609, 331] width 240 height 8
click at [549, 307] on form "Input type Short Text Long Text Single Select Multi Select JSON File Text File …" at bounding box center [613, 213] width 270 height 346
click at [509, 283] on input "Placeholder" at bounding box center [614, 287] width 250 height 8
click at [559, 241] on textarea "Select the primary source to prioritize in the research" at bounding box center [614, 243] width 250 height 8
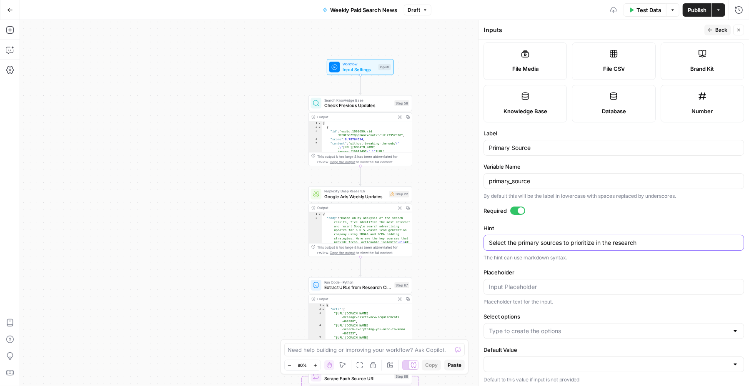
type textarea "Select the primary sources to prioritize in the research"
click at [513, 287] on input "Placeholder" at bounding box center [614, 287] width 250 height 8
click at [355, 65] on span "Workflow" at bounding box center [358, 63] width 33 height 5
click at [514, 328] on input "Select options" at bounding box center [609, 331] width 240 height 8
click at [521, 331] on input "Select options" at bounding box center [609, 331] width 240 height 8
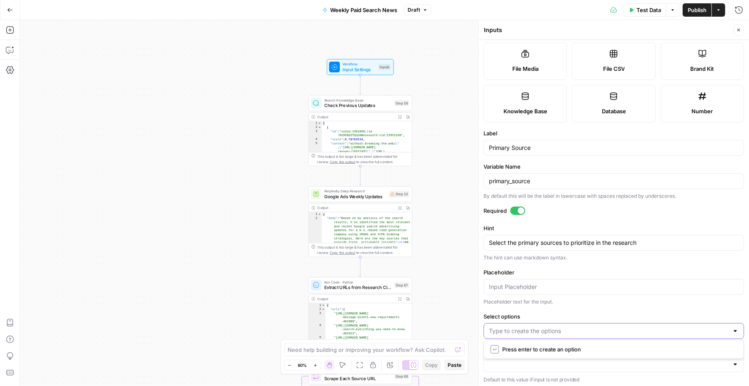
paste input "Google Ads Documentation SearchEngineLand Optmyzr Ginny Marvin Navah Hopkins Ot…"
click at [506, 327] on input "Google Ads Documentation SearchEngineLand Optmyzr Ginny Marvin Navah Hopkins Ot…" at bounding box center [609, 331] width 240 height 8
type input "Google Ads Documentation SearchEngineLand Optmyzr Ginny Marvin Navah Hopkins Ot…"
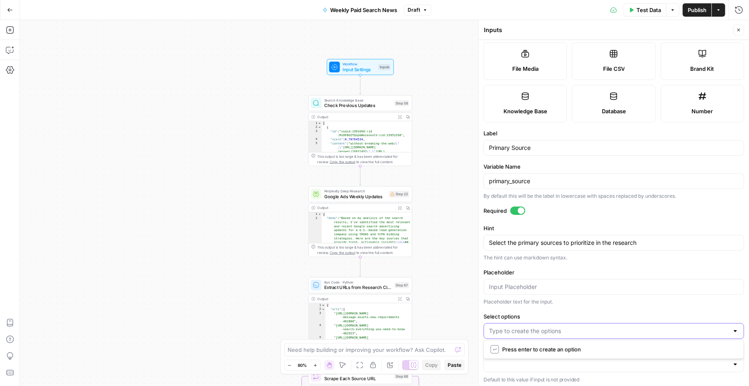
click at [693, 329] on input "Select options" at bounding box center [609, 331] width 240 height 8
click at [497, 327] on input "Select options" at bounding box center [609, 331] width 240 height 8
paste input "Google Ads Documentation"
type input "Google Ads Documentation"
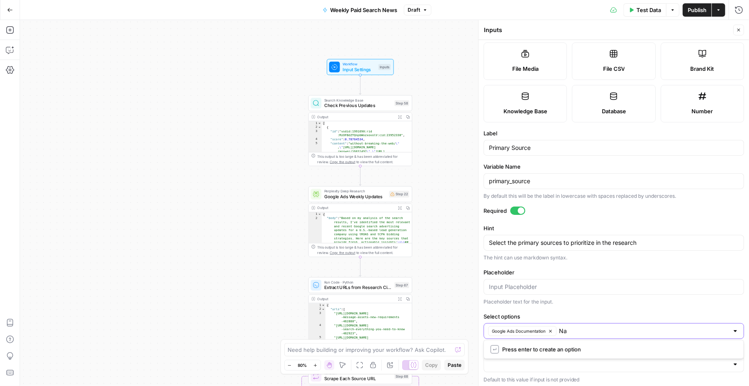
type input "N"
type input "SearchEngineLand"
type input "Seroundtable"
type input "Paid Search Association"
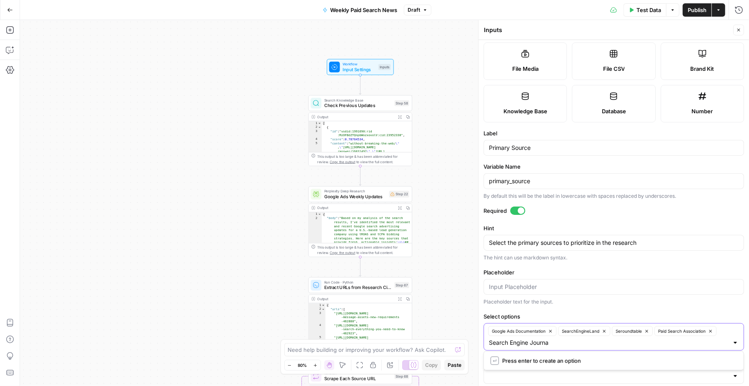
type input "Search Engine Journal"
type input "Optmyzr"
type input "[PERSON_NAME]"
type input "Reddit r/PPC"
type input "[DOMAIN_NAME]"
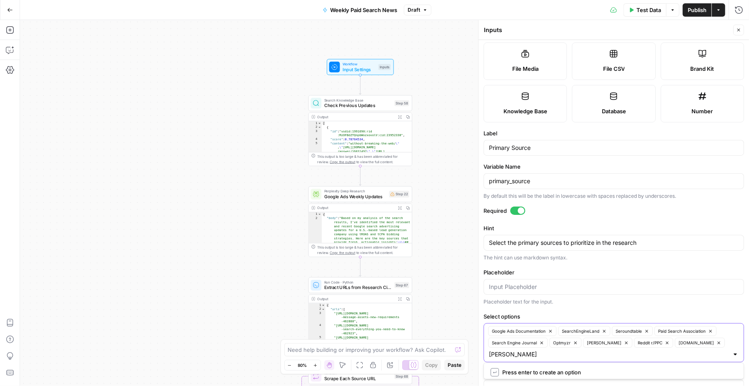
type input "[PERSON_NAME]"
type input "Other Industry Experts"
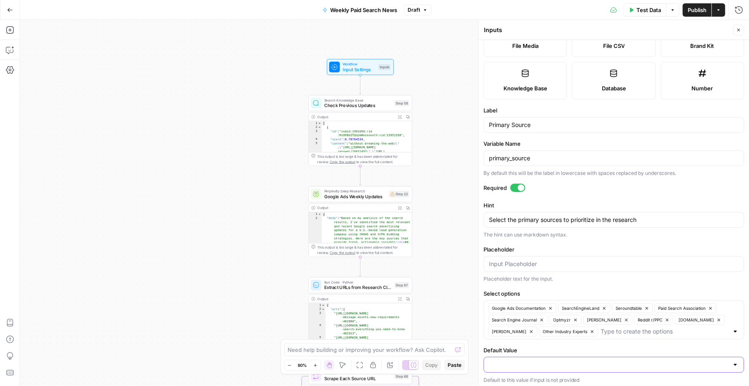
click at [505, 363] on input "Default Value" at bounding box center [609, 365] width 240 height 8
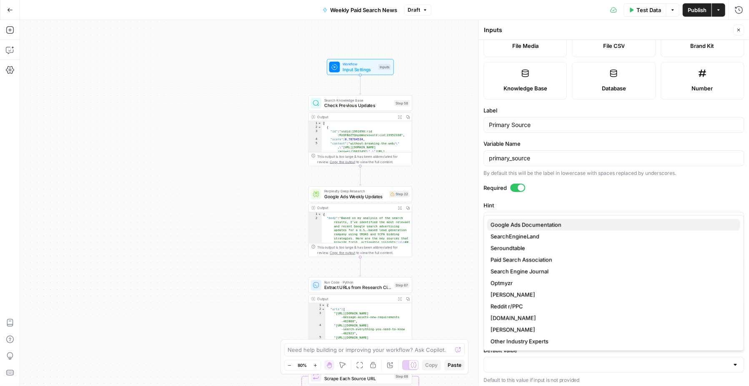
click at [509, 226] on span "Google Ads Documentation" at bounding box center [611, 225] width 243 height 8
click at [502, 233] on span "SearchEngineLand" at bounding box center [611, 236] width 243 height 8
click at [517, 257] on span "Paid Search Association" at bounding box center [611, 260] width 243 height 8
click at [518, 272] on span "Search Engine Journal" at bounding box center [611, 271] width 243 height 8
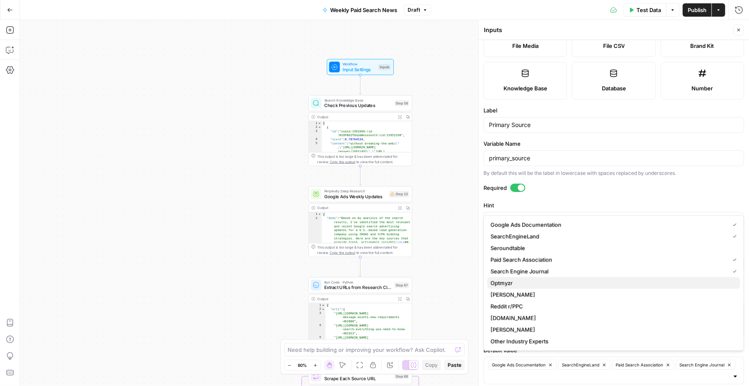
click at [518, 282] on span "Optmyzr" at bounding box center [611, 283] width 243 height 8
click at [520, 295] on span "[PERSON_NAME]" at bounding box center [611, 295] width 243 height 8
click at [520, 316] on span "[DOMAIN_NAME]" at bounding box center [611, 318] width 243 height 8
click at [520, 328] on span "[PERSON_NAME]" at bounding box center [611, 330] width 243 height 8
click at [663, 384] on input "Default Value" at bounding box center [609, 388] width 240 height 8
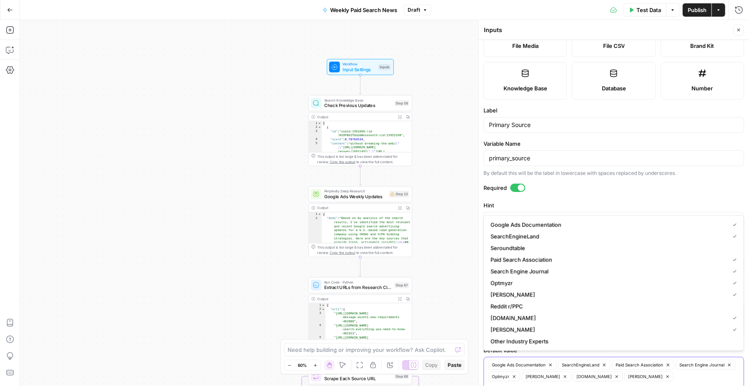
scroll to position [132, 0]
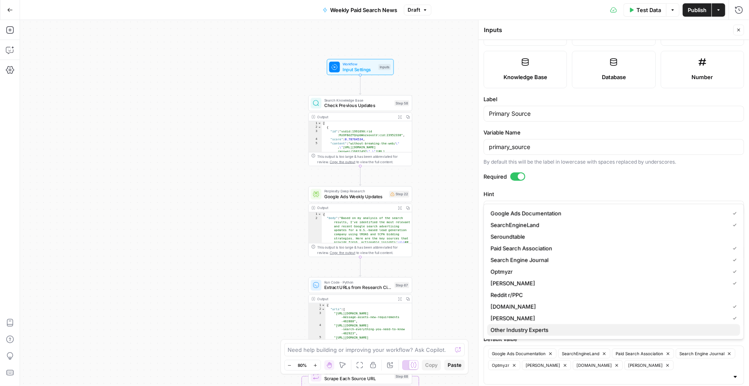
click at [544, 332] on span "Other Industry Experts" at bounding box center [611, 330] width 243 height 8
click at [574, 373] on input "Default Value" at bounding box center [609, 377] width 240 height 8
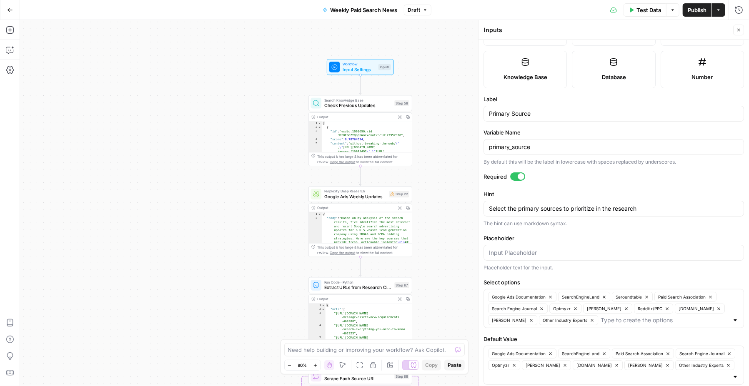
click at [609, 126] on form "Input type Short Text Long Text Single Select Multi Select JSON File Text File …" at bounding box center [613, 213] width 270 height 346
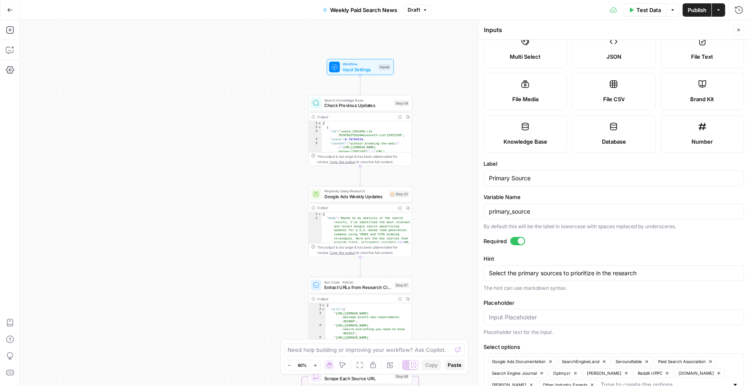
scroll to position [0, 0]
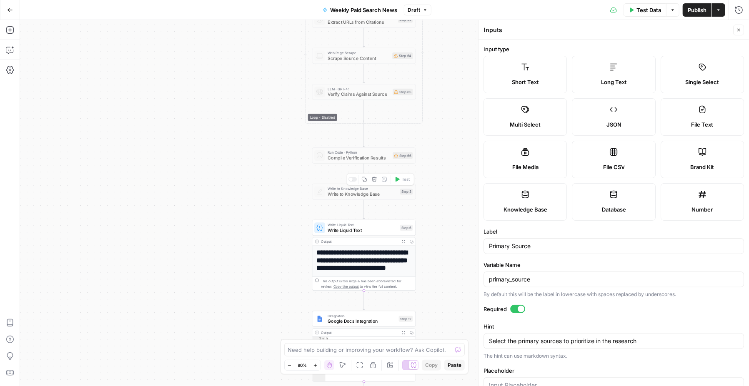
click at [352, 180] on div at bounding box center [350, 179] width 3 height 3
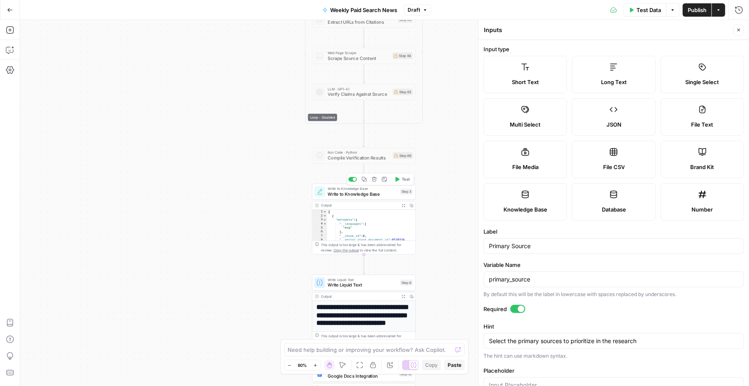
click at [340, 189] on span "Write to Knowledge Base" at bounding box center [362, 188] width 70 height 5
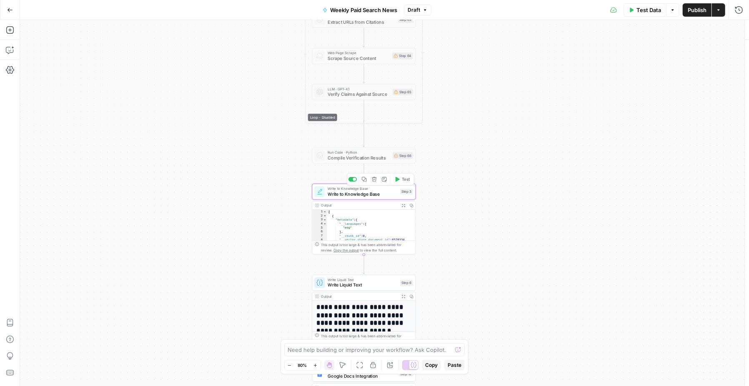
type textarea "Write to Knowledge Base"
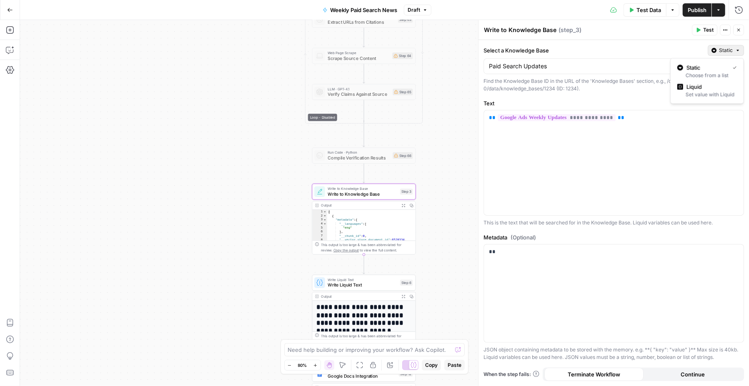
click at [719, 52] on button "Static" at bounding box center [725, 50] width 36 height 11
click at [704, 96] on div "Set value with Liquid" at bounding box center [707, 94] width 60 height 7
click at [554, 172] on div "**********" at bounding box center [614, 164] width 260 height 105
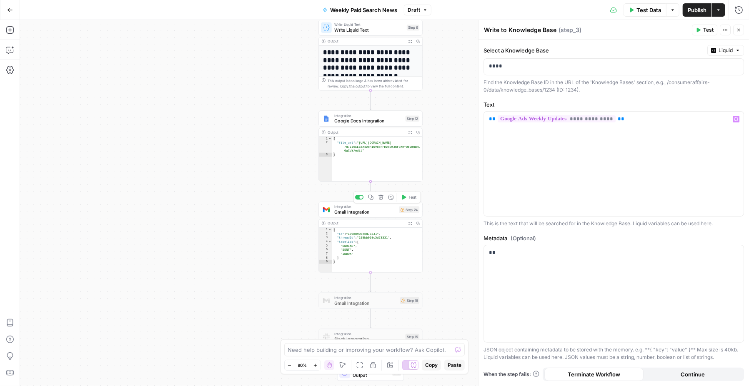
click at [341, 213] on span "Gmail Integration" at bounding box center [365, 212] width 62 height 7
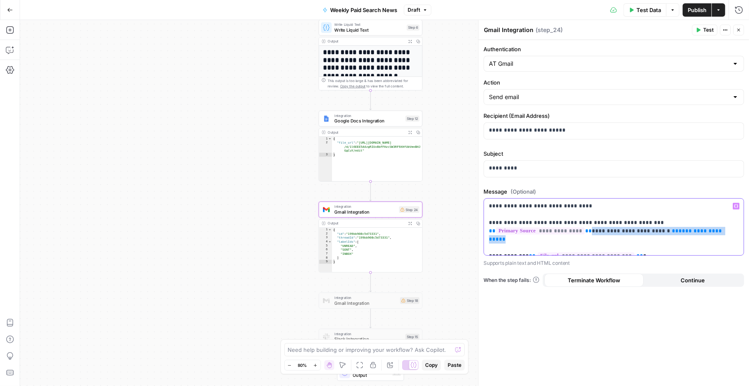
drag, startPoint x: 714, startPoint y: 228, endPoint x: 586, endPoint y: 230, distance: 127.9
click at [586, 230] on p "**********" at bounding box center [614, 227] width 250 height 50
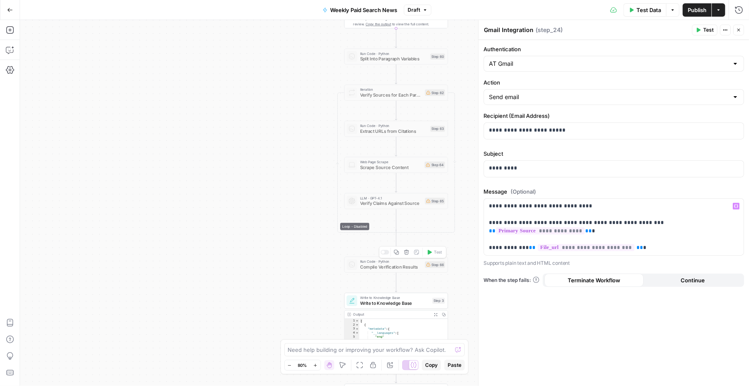
click at [406, 254] on icon "button" at bounding box center [406, 252] width 5 height 5
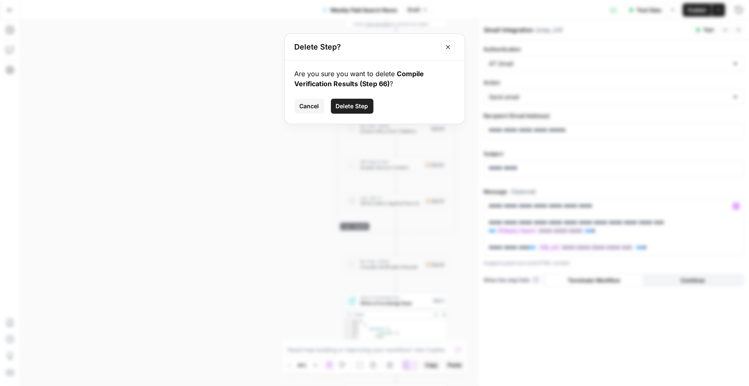
click at [354, 106] on span "Delete Step" at bounding box center [352, 106] width 32 height 8
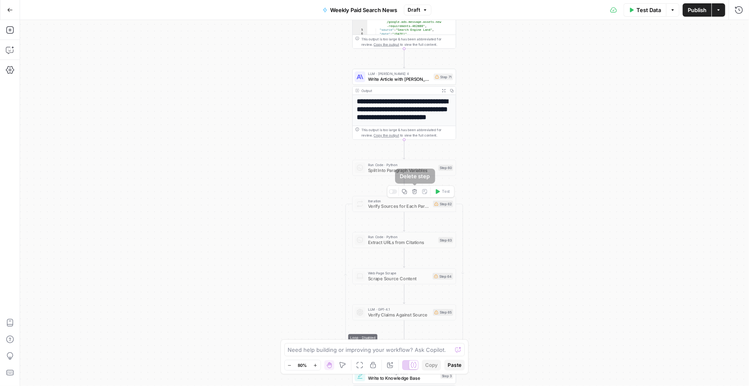
click at [414, 193] on icon "button" at bounding box center [414, 191] width 5 height 5
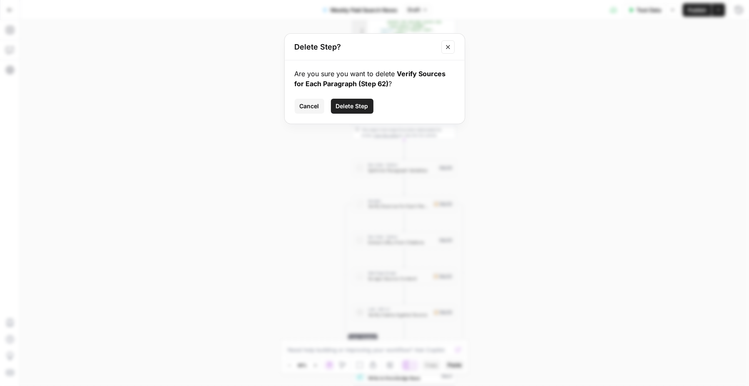
click at [354, 106] on span "Delete Step" at bounding box center [352, 106] width 32 height 8
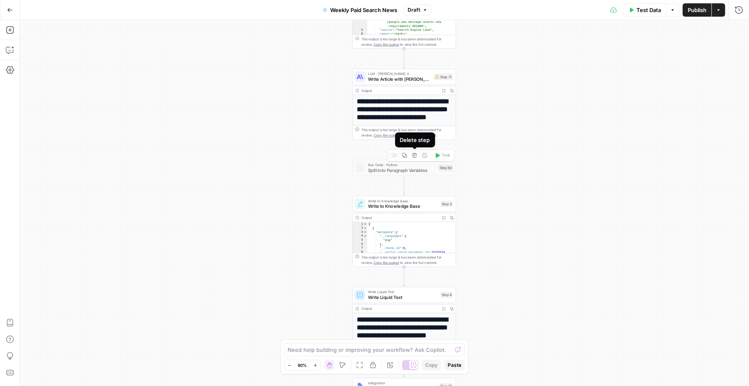
click at [414, 157] on icon "button" at bounding box center [414, 155] width 5 height 5
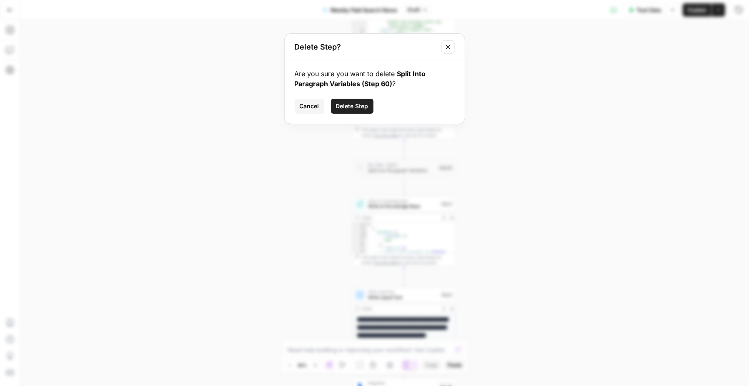
click at [362, 108] on span "Delete Step" at bounding box center [352, 106] width 32 height 8
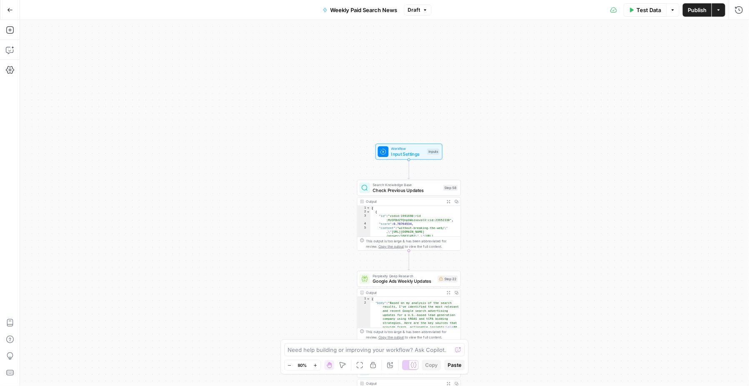
click at [404, 153] on span "Input Settings" at bounding box center [407, 154] width 33 height 7
click at [573, 93] on button "Add Field" at bounding box center [606, 93] width 243 height 13
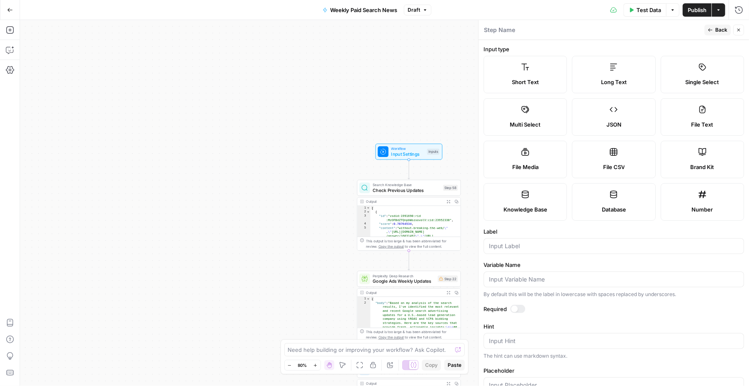
click at [695, 82] on span "Single Select" at bounding box center [702, 82] width 34 height 8
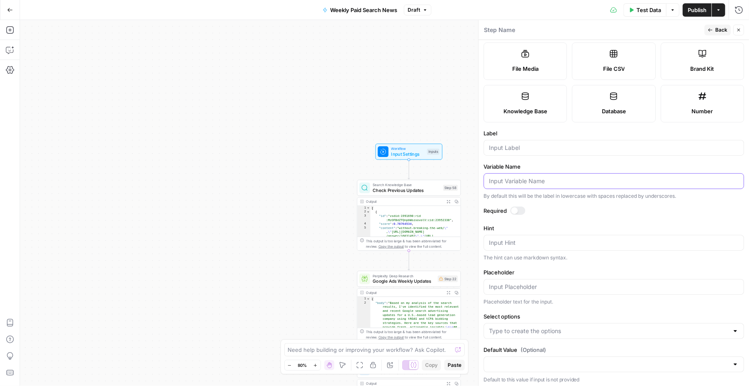
click at [523, 177] on input "Variable Name" at bounding box center [614, 181] width 250 height 8
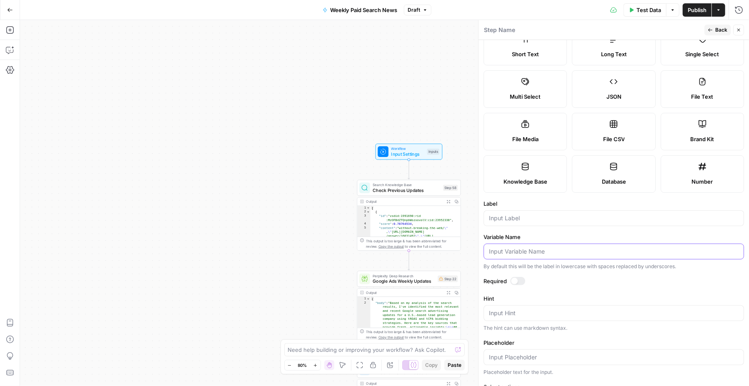
scroll to position [0, 0]
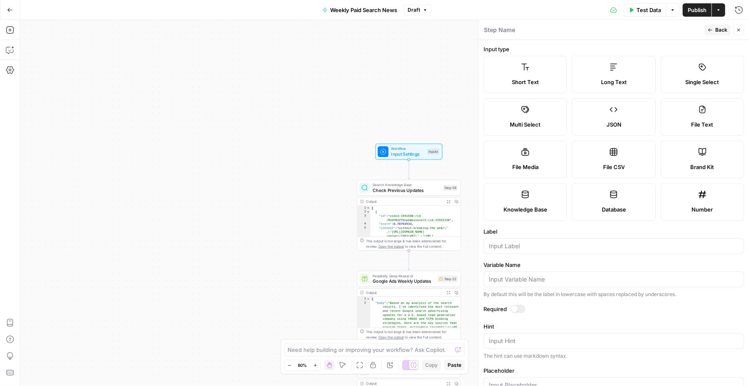
click at [690, 163] on span "Brand Kit" at bounding box center [702, 167] width 24 height 8
type input "Brand Kit"
type input "brand_kit"
click at [516, 307] on div at bounding box center [514, 309] width 7 height 7
click at [582, 341] on input "Placeholder" at bounding box center [614, 341] width 250 height 8
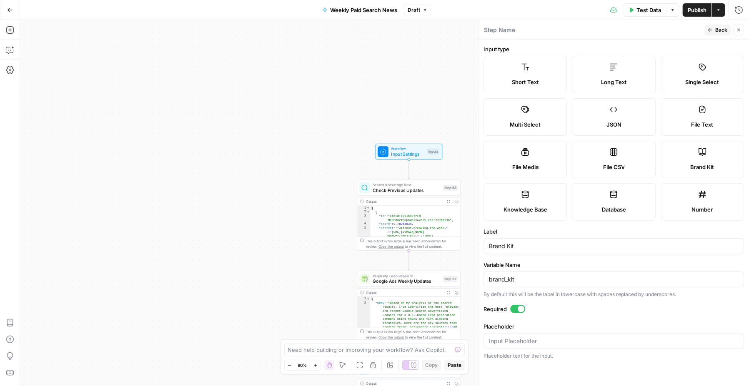
click at [586, 320] on form "Input type Short Text Long Text Single Select Multi Select JSON File Text File …" at bounding box center [613, 213] width 270 height 346
click at [739, 32] on button "Close" at bounding box center [738, 30] width 11 height 11
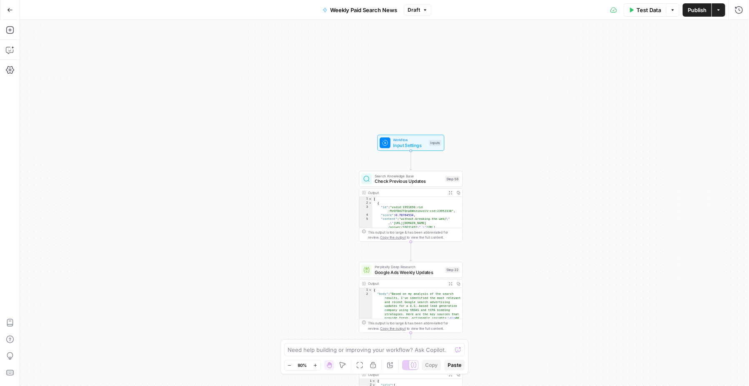
click at [698, 12] on span "Publish" at bounding box center [696, 10] width 19 height 8
click at [539, 67] on div "Workflow Input Settings Inputs Search Knowledge Base Check Previous Updates Ste…" at bounding box center [384, 203] width 729 height 366
click at [642, 14] on button "Test Data" at bounding box center [644, 9] width 43 height 13
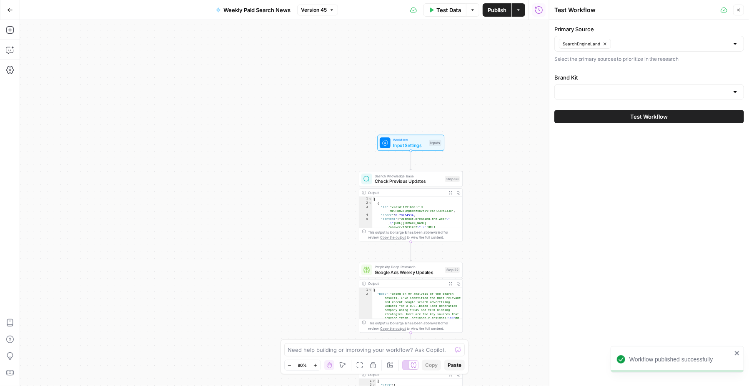
click at [620, 100] on div "Primary Source SearchEngineLand Select the primary sources to prioritize in the…" at bounding box center [649, 74] width 200 height 108
click at [620, 92] on input "Brand Kit" at bounding box center [643, 92] width 169 height 8
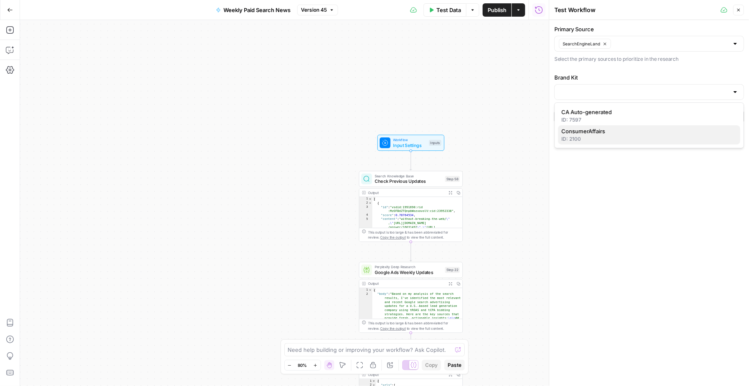
click at [619, 133] on span "ConsumerAffairs" at bounding box center [647, 131] width 172 height 8
type input "ConsumerAffairs"
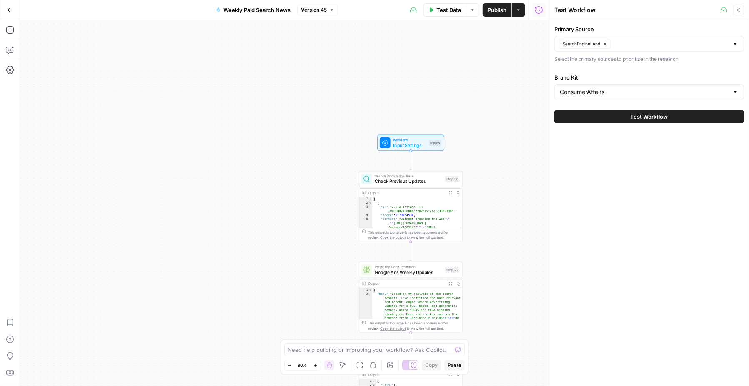
click at [408, 141] on span "Workflow" at bounding box center [409, 139] width 33 height 5
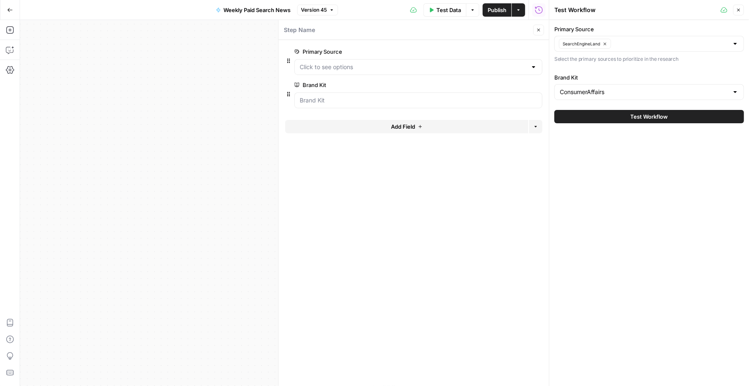
click at [514, 85] on span "edit field" at bounding box center [511, 85] width 18 height 7
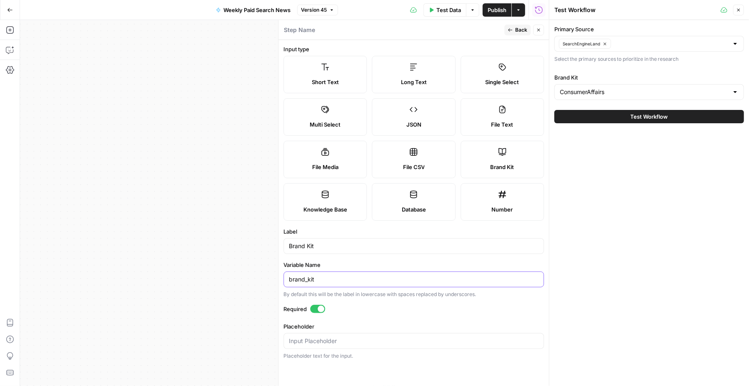
click at [376, 279] on input "brand_kit" at bounding box center [414, 279] width 250 height 8
click at [376, 242] on input "Brand Kit" at bounding box center [414, 246] width 250 height 8
click at [501, 74] on label "Single Select" at bounding box center [501, 74] width 83 height 37
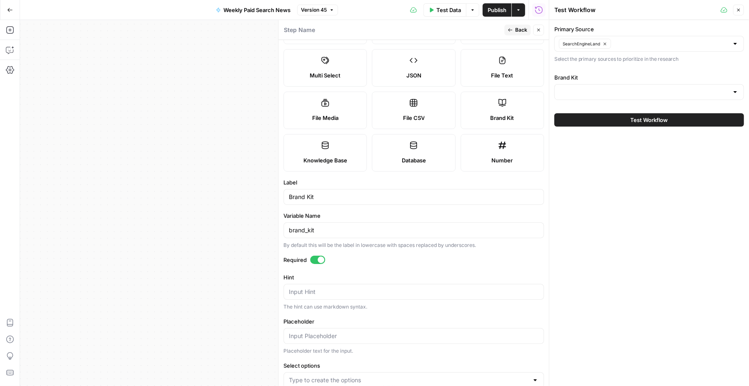
scroll to position [98, 0]
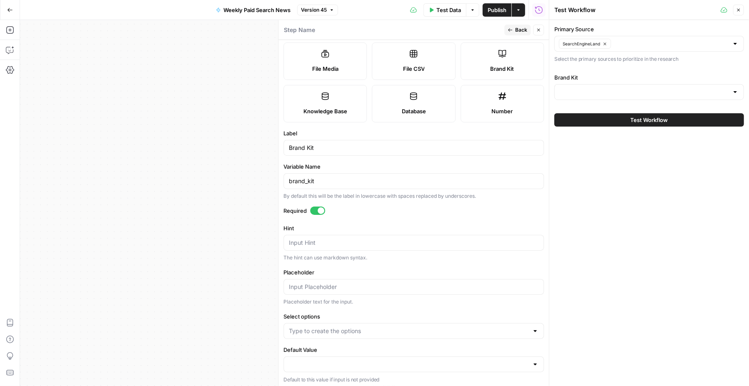
click at [352, 357] on div at bounding box center [413, 365] width 260 height 16
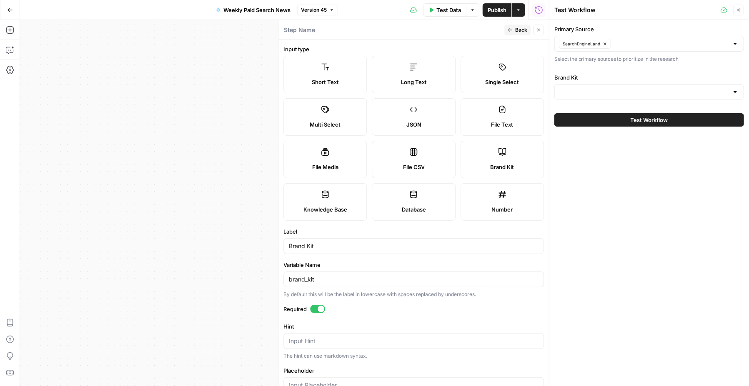
click at [495, 163] on span "Brand Kit" at bounding box center [502, 167] width 24 height 8
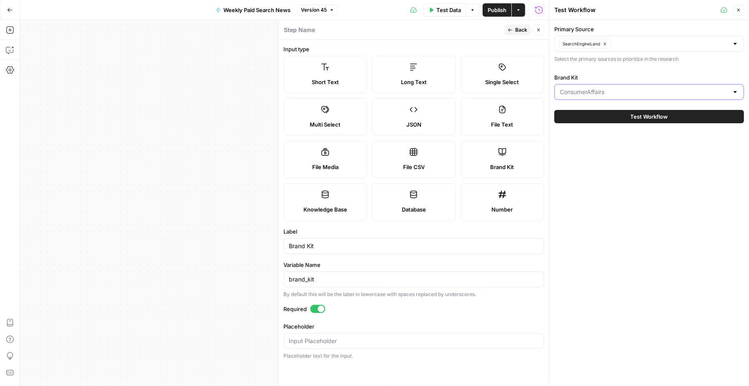
click at [647, 92] on input "Brand Kit" at bounding box center [643, 92] width 169 height 8
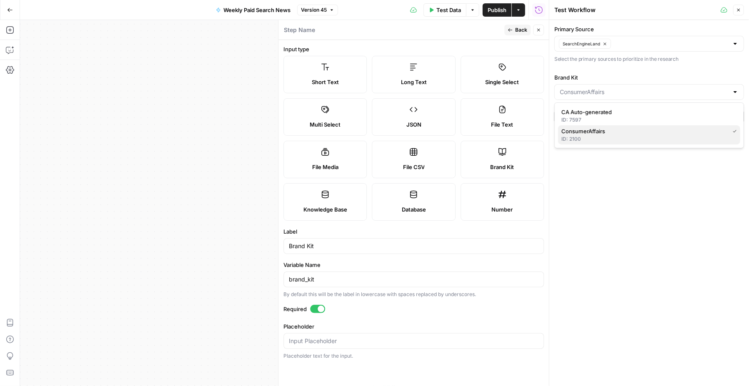
click at [592, 132] on span "ConsumerAffairs" at bounding box center [643, 131] width 165 height 8
type input "ConsumerAffairs"
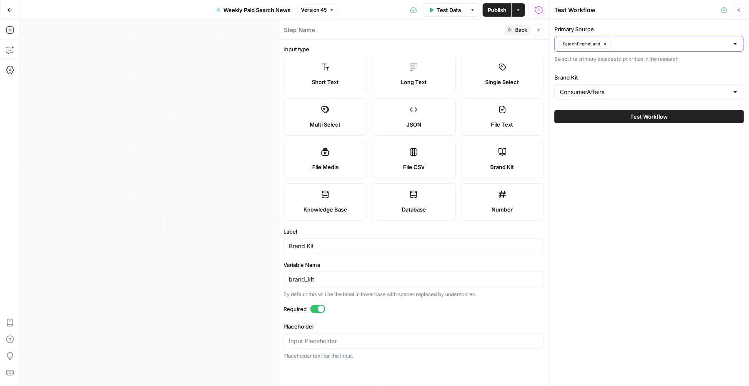
click at [648, 42] on input "Primary Source" at bounding box center [670, 44] width 115 height 8
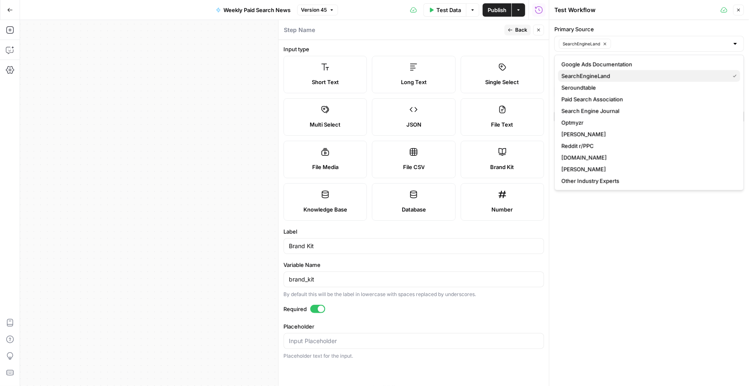
click at [596, 77] on span "SearchEngineLand" at bounding box center [643, 76] width 165 height 8
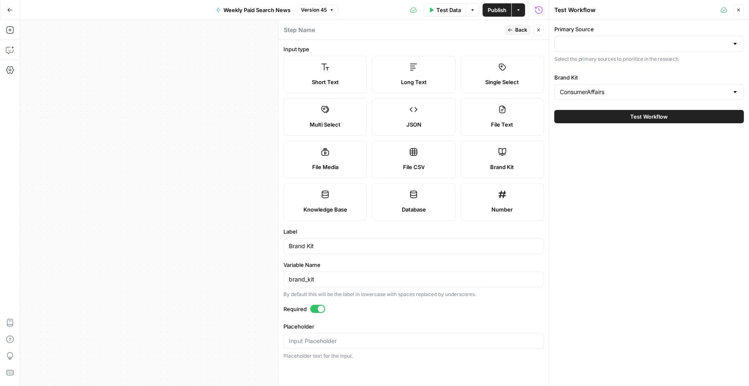
click at [617, 274] on div "Primary Source Select the primary sources to prioritize in the research Brand K…" at bounding box center [649, 203] width 200 height 366
click at [610, 45] on input "Primary Source" at bounding box center [643, 44] width 169 height 8
click at [627, 264] on div "Primary Source Select the primary sources to prioritize in the research Brand K…" at bounding box center [649, 203] width 200 height 366
click at [434, 8] on button "Test Data" at bounding box center [444, 9] width 43 height 13
click at [737, 9] on icon "button" at bounding box center [738, 9] width 5 height 5
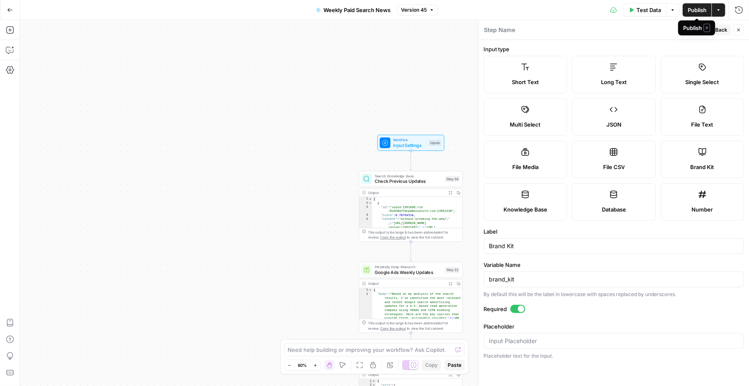
click at [692, 7] on span "Publish" at bounding box center [696, 10] width 19 height 8
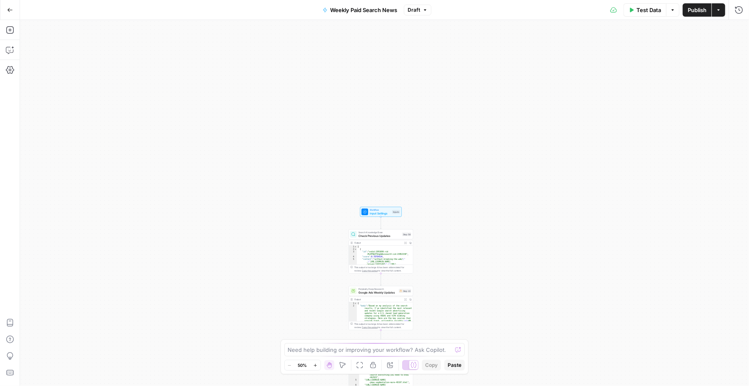
click at [371, 215] on span "Input Settings" at bounding box center [380, 213] width 21 height 4
click at [718, 50] on span "edit field" at bounding box center [711, 51] width 18 height 7
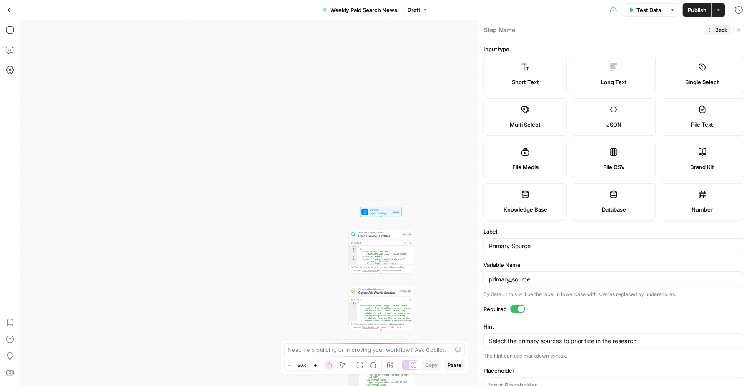
scroll to position [121, 0]
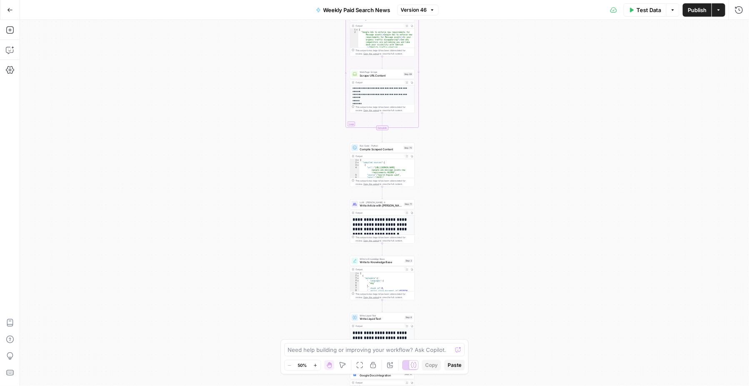
click at [649, 16] on button "Test Data" at bounding box center [644, 9] width 43 height 13
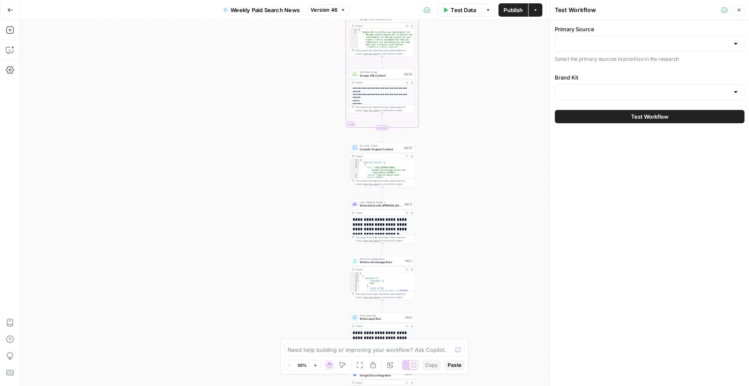
type input "ConsumerAffairs"
click at [215, 134] on div "Workflow Input Settings Inputs Search Knowledge Base Check Previous Updates Ste…" at bounding box center [284, 203] width 529 height 366
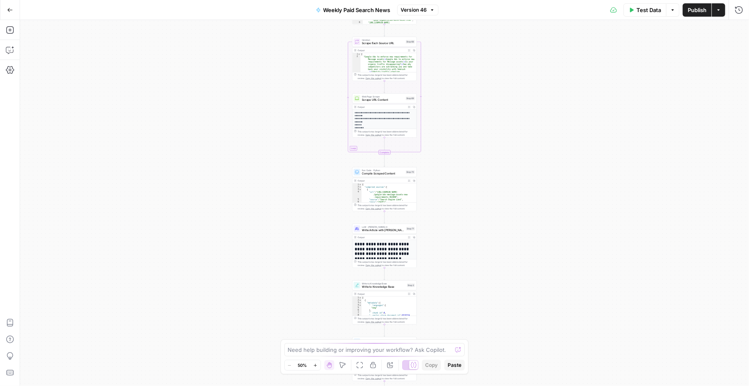
click at [647, 11] on span "Test Data" at bounding box center [648, 10] width 25 height 8
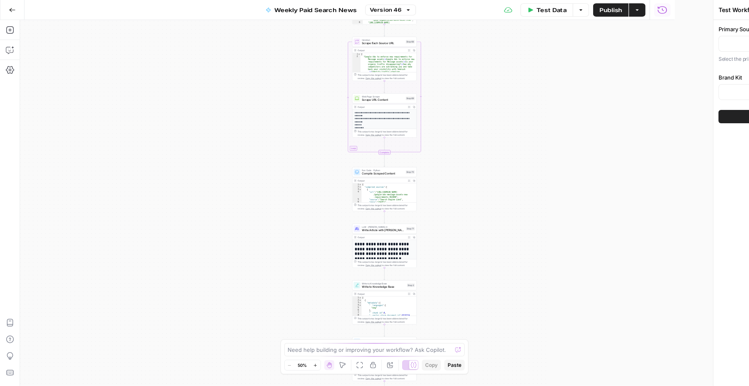
type input "ConsumerAffairs"
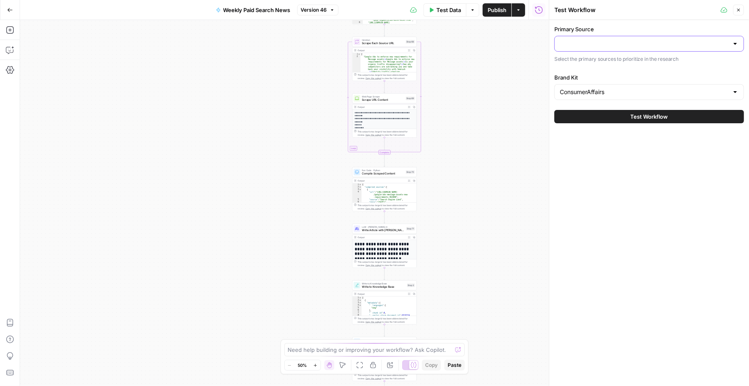
click at [633, 42] on input "Primary Source" at bounding box center [643, 44] width 169 height 8
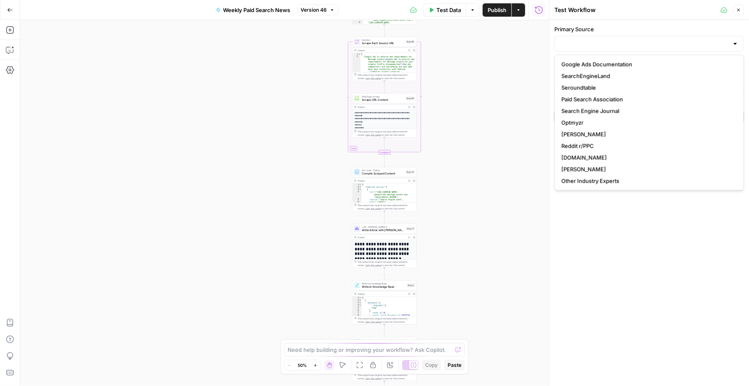
click at [515, 90] on div "Workflow Input Settings Inputs Search Knowledge Base Check Previous Updates Ste…" at bounding box center [284, 203] width 529 height 366
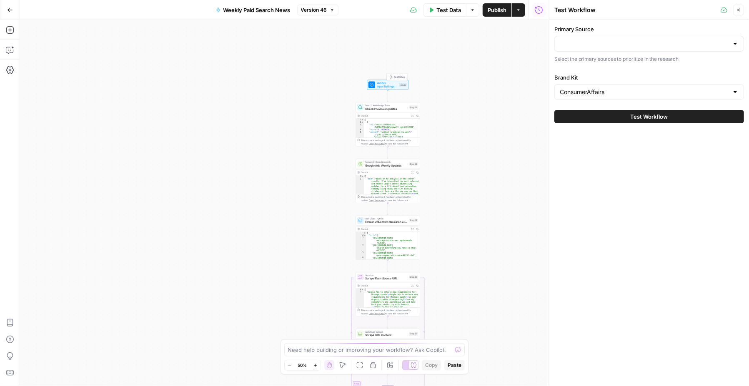
click at [390, 84] on span "Input Settings" at bounding box center [387, 86] width 21 height 4
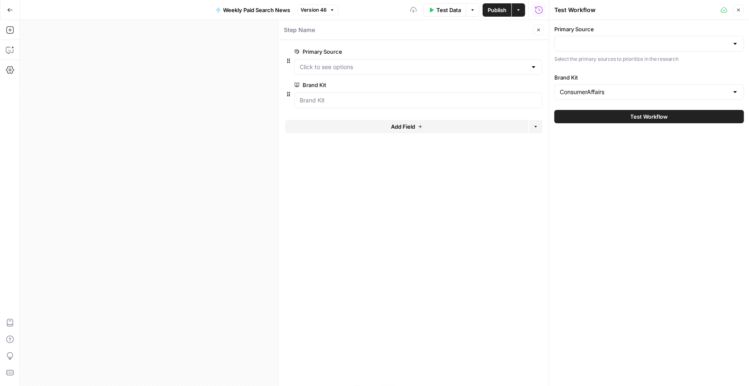
click at [395, 71] on div at bounding box center [418, 67] width 248 height 16
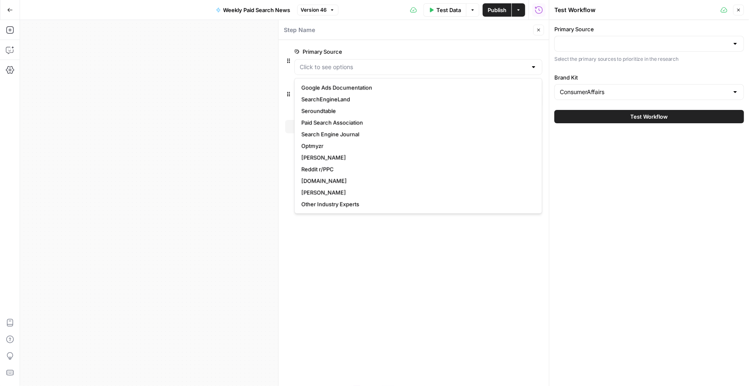
click at [512, 52] on span "edit field" at bounding box center [511, 51] width 18 height 7
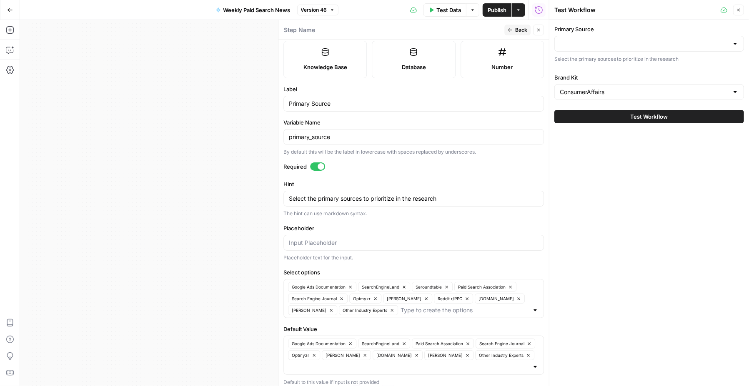
scroll to position [144, 0]
click at [345, 363] on input "Default Value" at bounding box center [409, 365] width 240 height 8
type input "Serou"
click at [345, 318] on span "Seroundtable" at bounding box center [411, 319] width 243 height 8
click at [372, 363] on input "Default Value" at bounding box center [439, 365] width 179 height 8
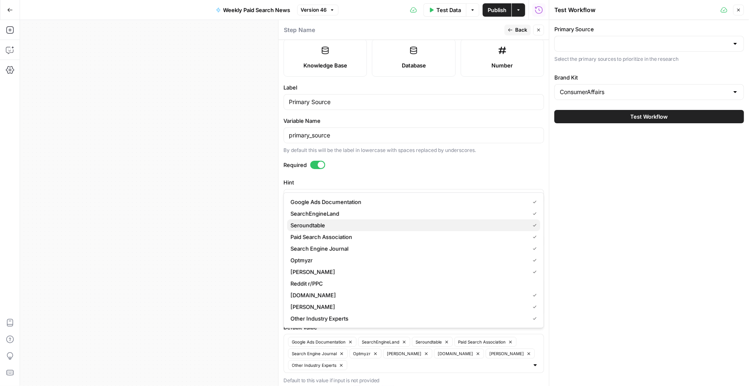
click at [327, 225] on span "Seroundtable" at bounding box center [407, 225] width 235 height 8
click at [327, 225] on span "Seroundtable" at bounding box center [411, 225] width 243 height 8
click at [221, 318] on div "Workflow Input Settings Inputs Search Knowledge Base Check Previous Updates Ste…" at bounding box center [284, 203] width 529 height 366
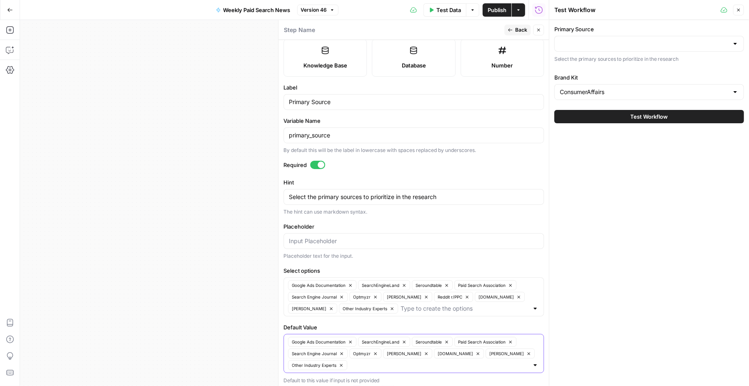
click at [371, 365] on input "Default Value" at bounding box center [439, 365] width 179 height 8
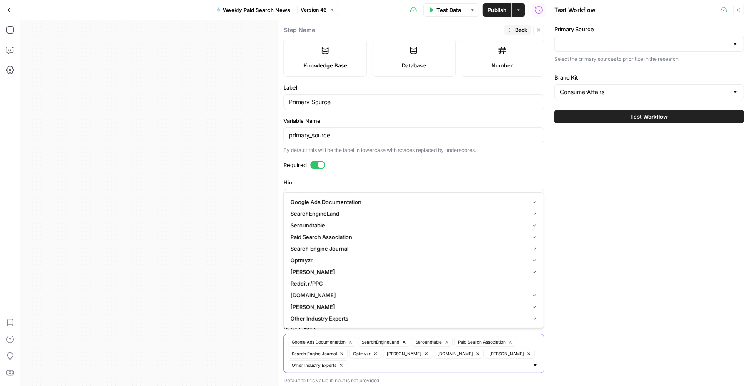
click at [371, 365] on input "Default Value" at bounding box center [439, 365] width 179 height 8
click at [230, 323] on div "Workflow Input Settings Inputs Search Knowledge Base Check Previous Updates Ste…" at bounding box center [284, 203] width 529 height 366
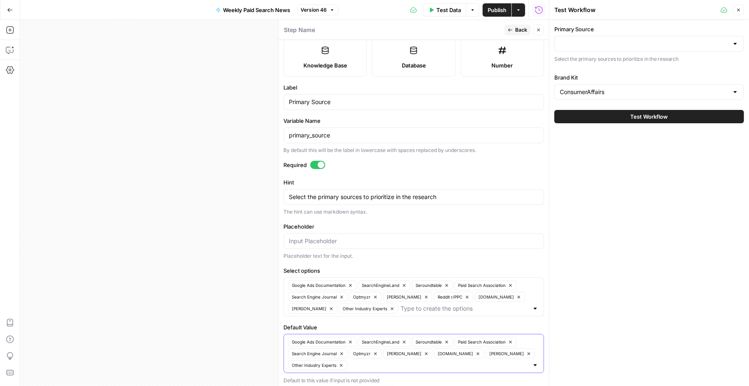
click at [359, 361] on input "Default Value" at bounding box center [439, 365] width 179 height 8
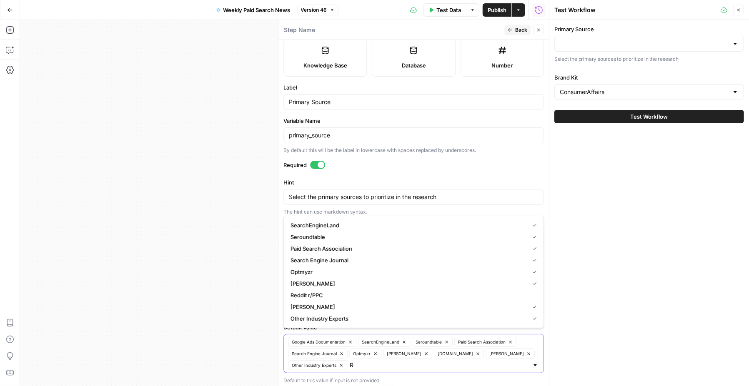
type input "R"
click at [329, 297] on span "Reddit r/PPC" at bounding box center [411, 295] width 243 height 8
click at [409, 365] on input "Default Value" at bounding box center [464, 365] width 128 height 8
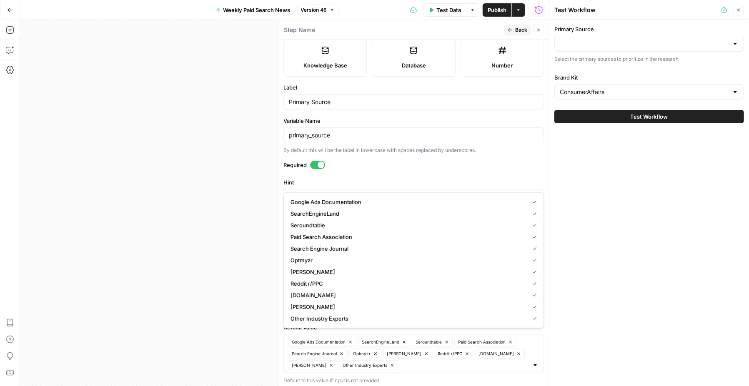
click at [589, 317] on div "Primary Source Select the primary sources to prioritize in the research Brand K…" at bounding box center [649, 203] width 200 height 366
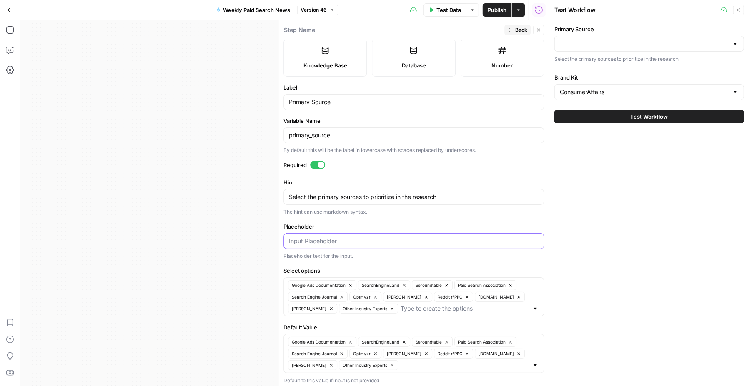
click at [403, 241] on input "Placeholder" at bounding box center [414, 241] width 250 height 8
click at [432, 11] on icon "button" at bounding box center [431, 9] width 5 height 5
click at [597, 115] on button "Test Workflow" at bounding box center [649, 116] width 190 height 13
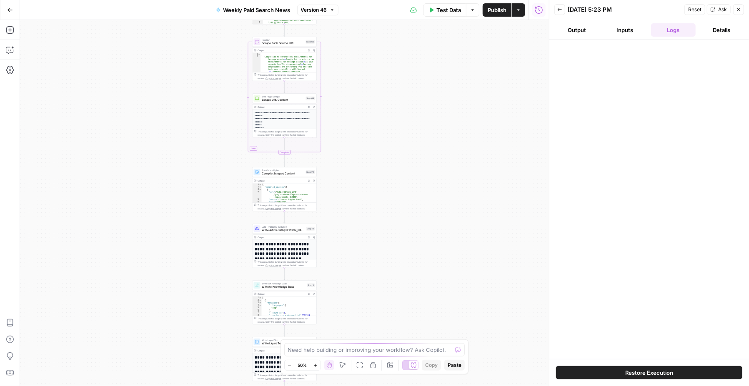
click at [453, 18] on div "Test Data Options Publish Actions Run History" at bounding box center [443, 10] width 211 height 20
click at [452, 13] on span "Test Data" at bounding box center [448, 10] width 25 height 8
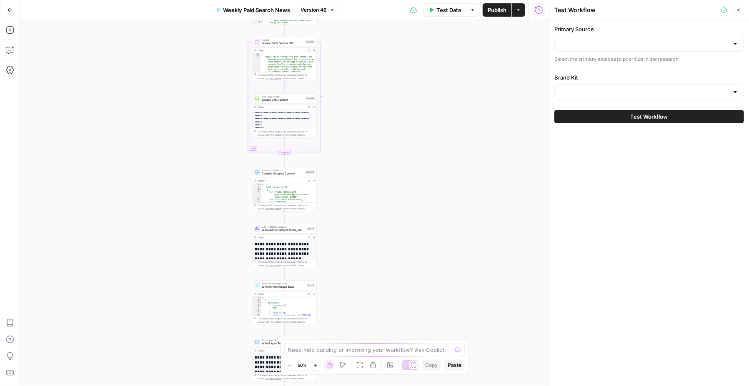
type input "ConsumerAffairs"
click at [616, 40] on input "Primary Source" at bounding box center [643, 44] width 169 height 8
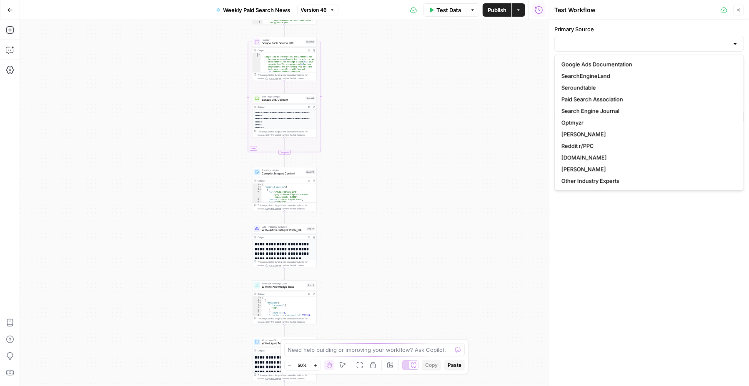
click at [502, 95] on div "Workflow Input Settings Inputs Search Knowledge Base Check Previous Updates Ste…" at bounding box center [284, 203] width 529 height 366
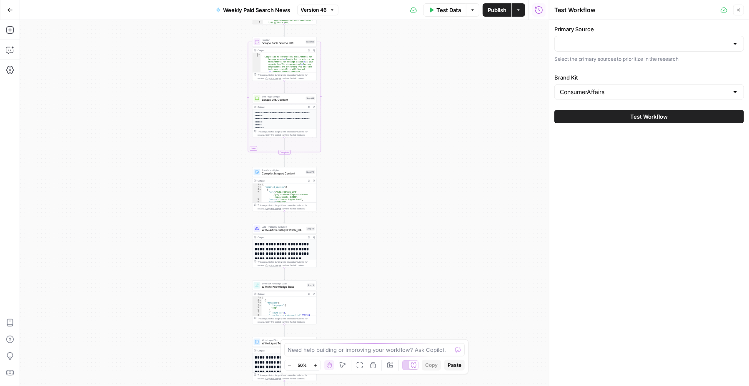
click at [615, 119] on button "Test Workflow" at bounding box center [649, 116] width 190 height 13
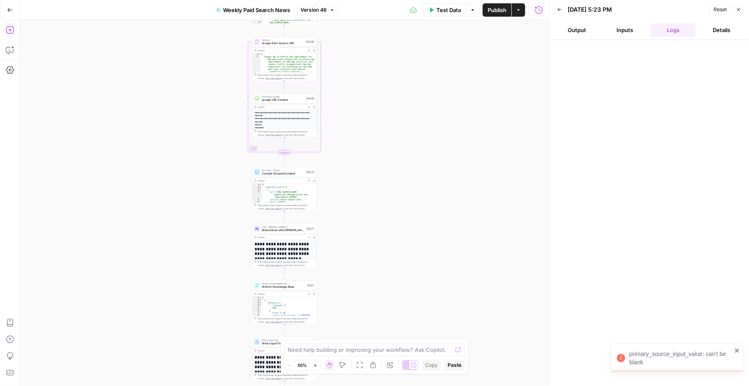
click at [6, 27] on icon "button" at bounding box center [10, 30] width 8 height 8
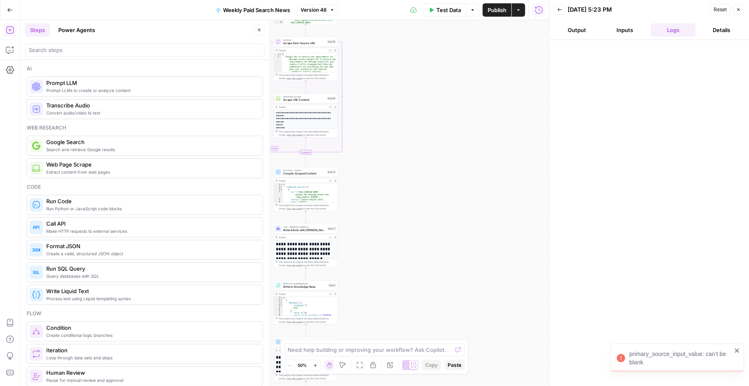
click at [11, 7] on icon "button" at bounding box center [10, 10] width 6 height 6
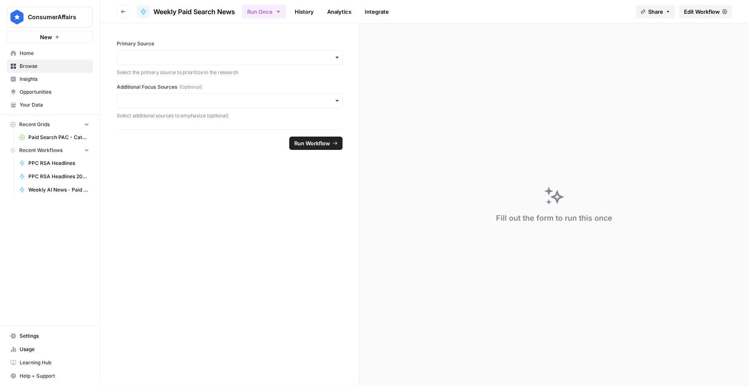
click at [705, 14] on span "Edit Workflow" at bounding box center [702, 11] width 36 height 8
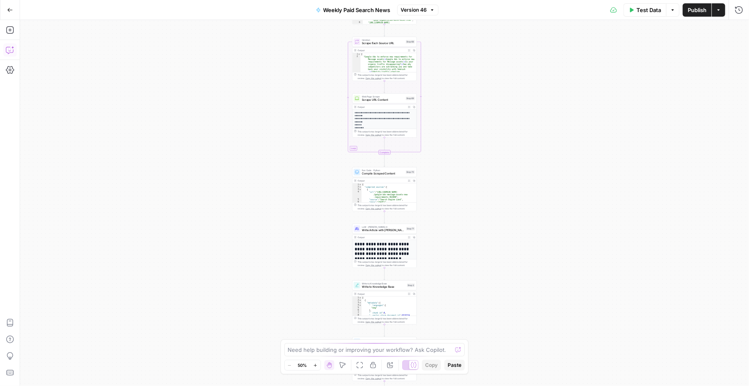
click at [11, 51] on icon "button" at bounding box center [10, 50] width 8 height 8
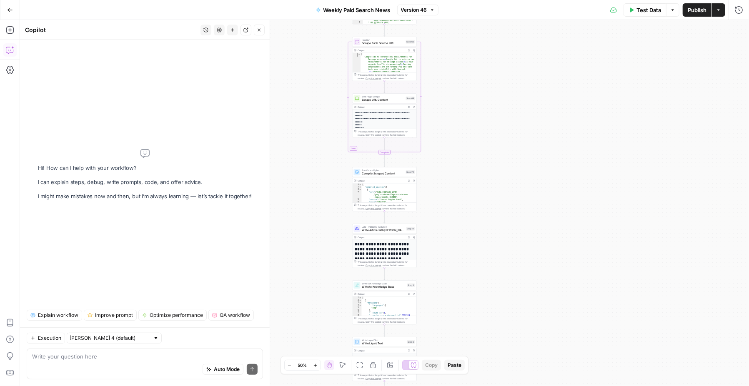
click at [62, 361] on div "Auto Mode Send" at bounding box center [144, 370] width 225 height 18
click at [645, 5] on button "Test Data" at bounding box center [644, 9] width 43 height 13
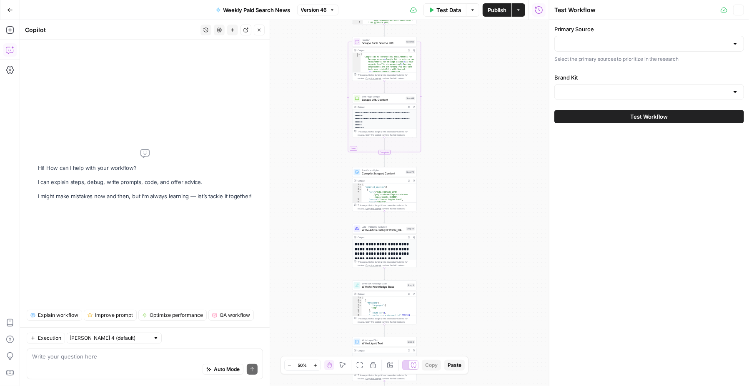
type input "ConsumerAffairs"
click at [620, 46] on input "Primary Source" at bounding box center [643, 44] width 169 height 8
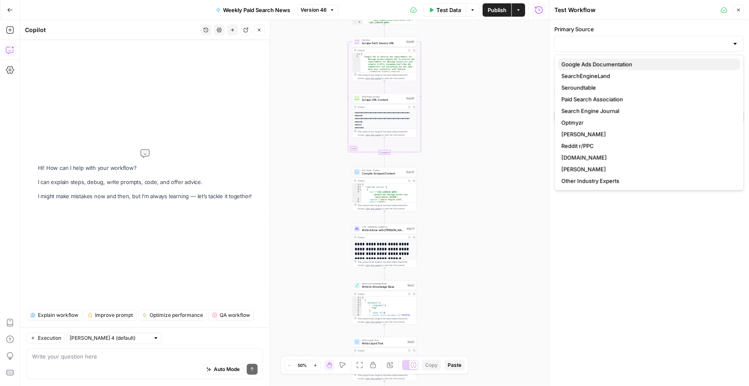
click at [602, 64] on span "Google Ads Documentation" at bounding box center [647, 64] width 172 height 8
click at [592, 73] on span "SearchEngineLand" at bounding box center [647, 76] width 172 height 8
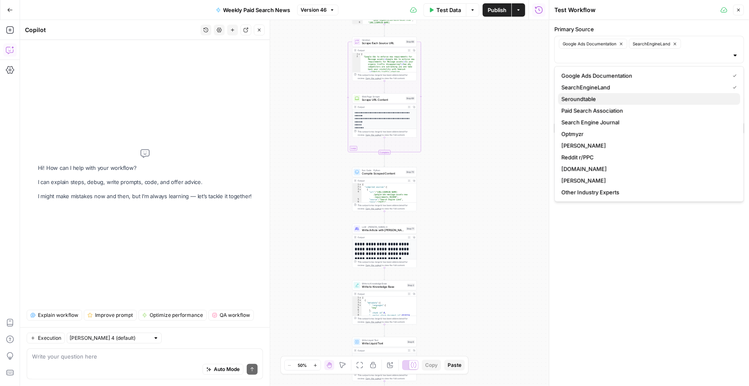
click at [581, 100] on span "Seroundtable" at bounding box center [647, 99] width 172 height 8
click at [578, 112] on span "Paid Search Association" at bounding box center [647, 111] width 172 height 8
click at [579, 127] on button "Search Engine Journal" at bounding box center [649, 123] width 182 height 12
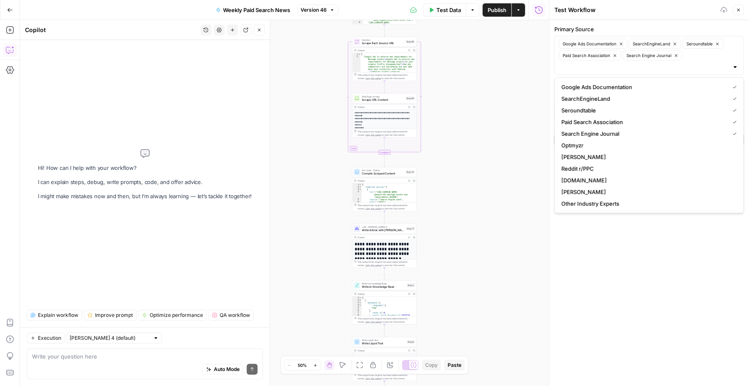
click at [572, 148] on span "Optmyzr" at bounding box center [647, 145] width 172 height 8
click at [572, 156] on span "[PERSON_NAME]" at bounding box center [647, 157] width 172 height 8
click at [570, 167] on span "Reddit r/PPC" at bounding box center [647, 169] width 172 height 8
click at [568, 181] on span "[DOMAIN_NAME]" at bounding box center [647, 180] width 172 height 8
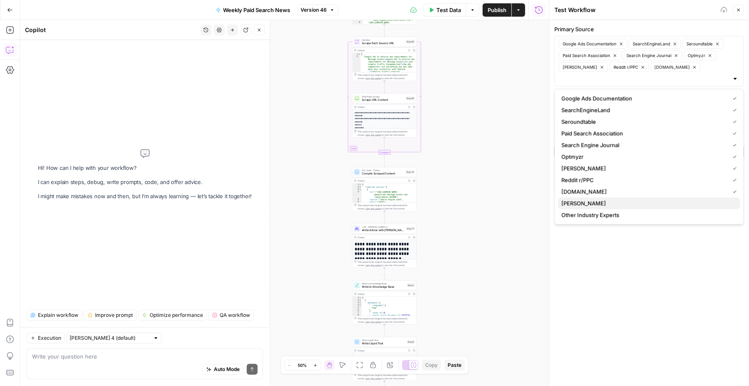
click at [564, 202] on span "[PERSON_NAME]" at bounding box center [647, 203] width 172 height 8
click at [568, 215] on span "Other Industry Experts" at bounding box center [647, 215] width 172 height 8
click at [627, 20] on div "Primary Source Google Ads Documentation SearchEngineLand Seroundtable Paid Sear…" at bounding box center [649, 97] width 200 height 155
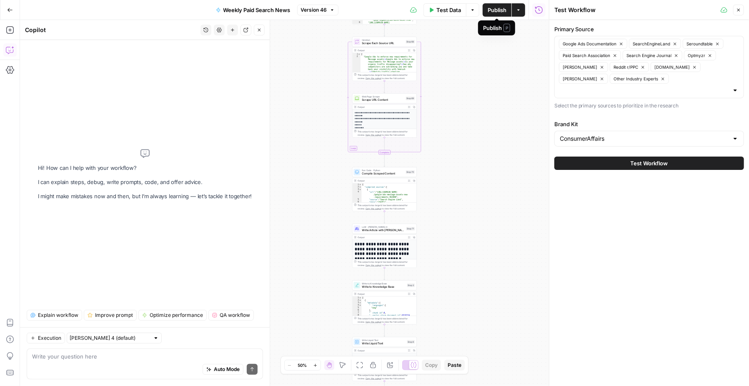
click at [492, 10] on span "Publish" at bounding box center [496, 10] width 19 height 8
click at [650, 187] on div "Primary Source Google Ads Documentation SearchEngineLand Seroundtable Paid Sear…" at bounding box center [649, 203] width 200 height 366
click at [452, 13] on span "Test Data" at bounding box center [448, 10] width 25 height 8
click at [582, 157] on button "Test Workflow" at bounding box center [649, 163] width 190 height 13
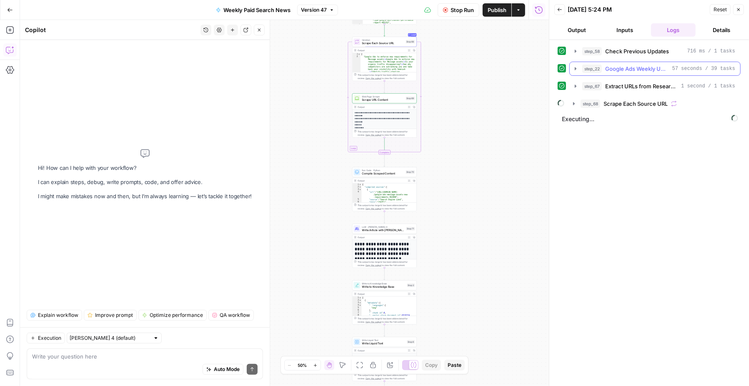
click at [628, 65] on span "Google Ads Weekly Updates" at bounding box center [637, 69] width 64 height 8
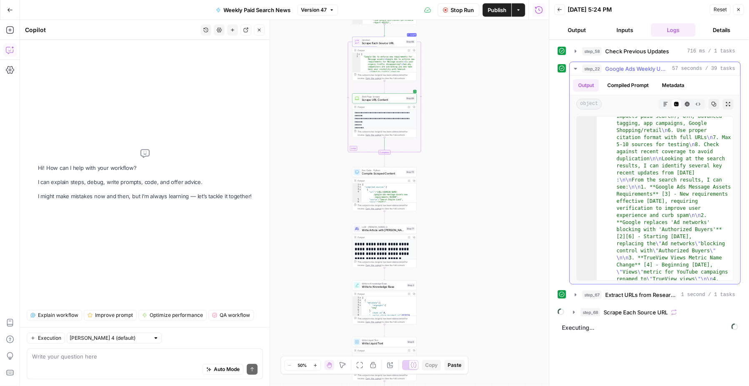
scroll to position [1360, 0]
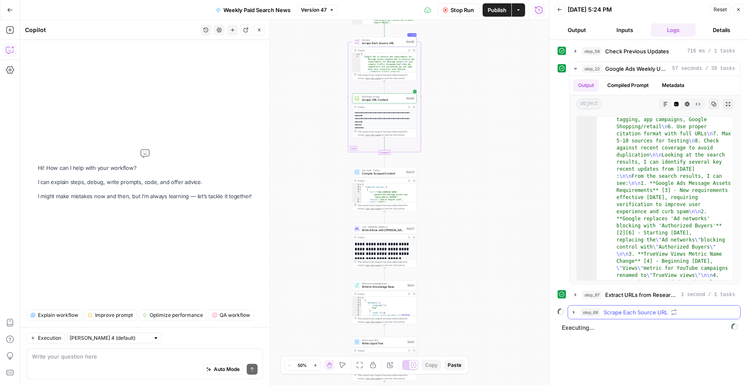
click at [619, 313] on span "Scrape Each Source URL" at bounding box center [635, 312] width 64 height 8
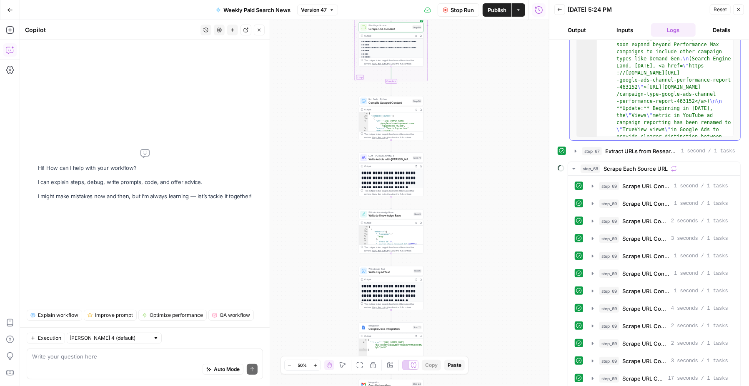
scroll to position [0, 0]
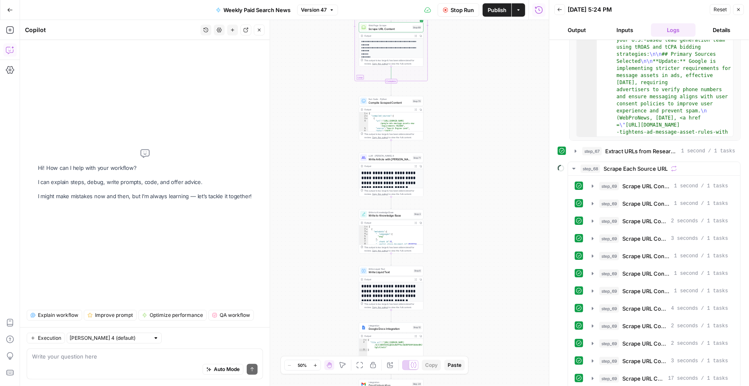
click at [108, 364] on div "Auto Mode Send" at bounding box center [144, 370] width 225 height 18
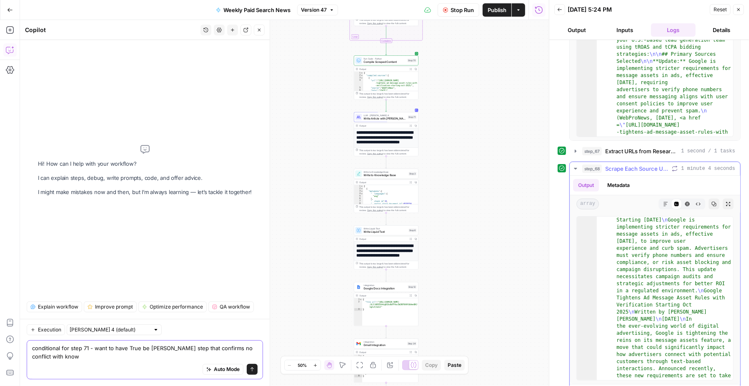
scroll to position [55, 0]
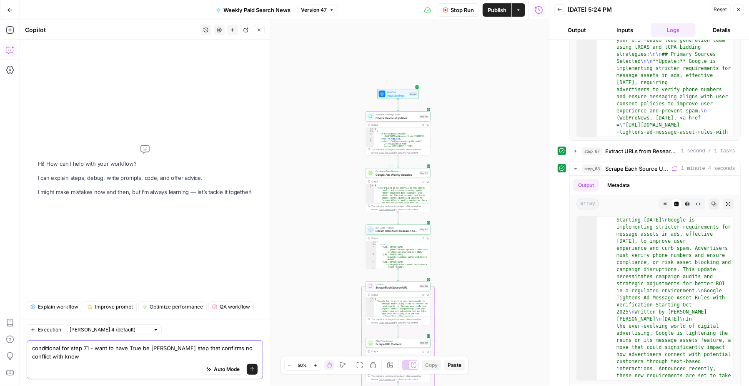
type textarea "conditional for step 71 - want to have True be [PERSON_NAME] step that confirms…"
click at [389, 175] on span "Google Ads Weekly Updates" at bounding box center [396, 174] width 42 height 4
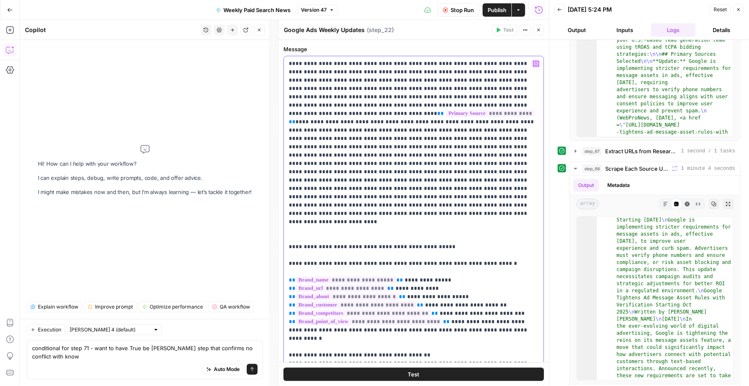
click at [116, 361] on div "Auto Mode Send" at bounding box center [144, 370] width 225 height 18
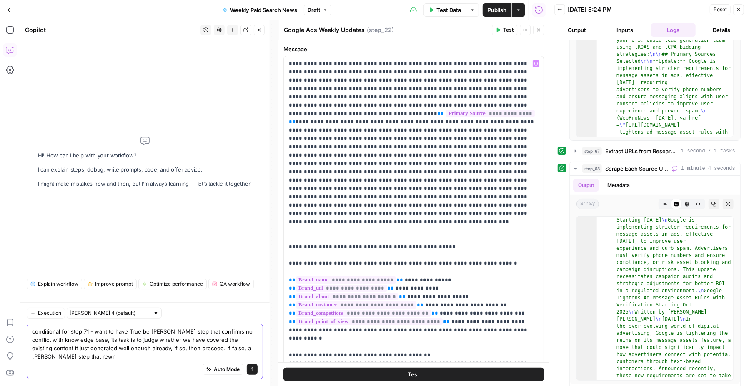
scroll to position [0, 0]
click at [80, 356] on textarea "conditional for step 71 - want to have True be [PERSON_NAME] step that confirms…" at bounding box center [144, 343] width 225 height 33
click at [130, 357] on textarea "conditional for step 71 - want to have True be [PERSON_NAME] step that confirms…" at bounding box center [144, 343] width 225 height 33
type textarea "conditional for step 71 - want to have True be [PERSON_NAME] step that confirms…"
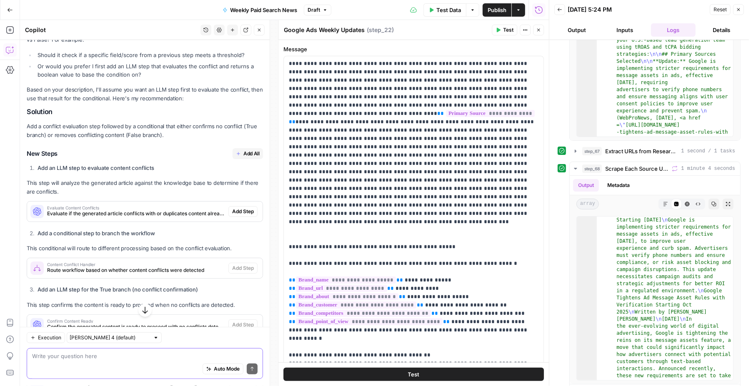
scroll to position [144, 0]
